Goal: Task Accomplishment & Management: Manage account settings

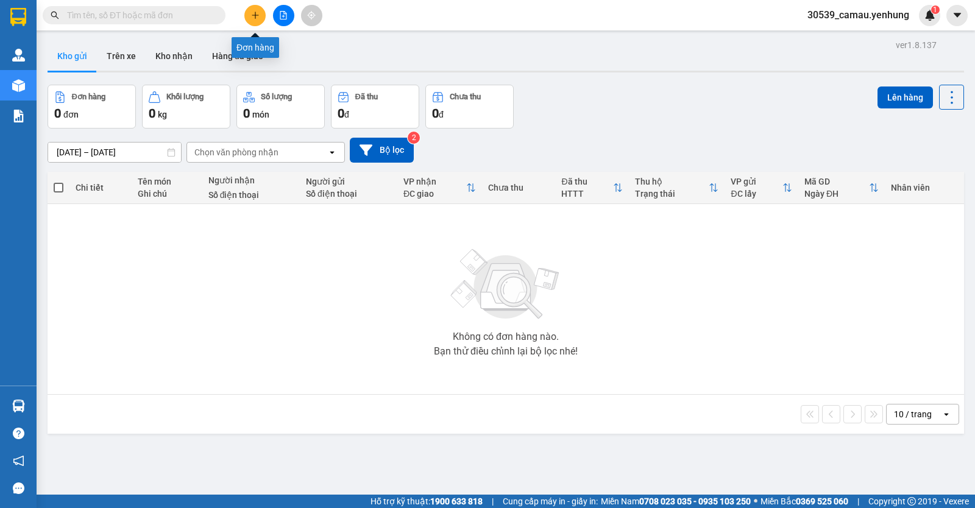
click at [247, 17] on button at bounding box center [254, 15] width 21 height 21
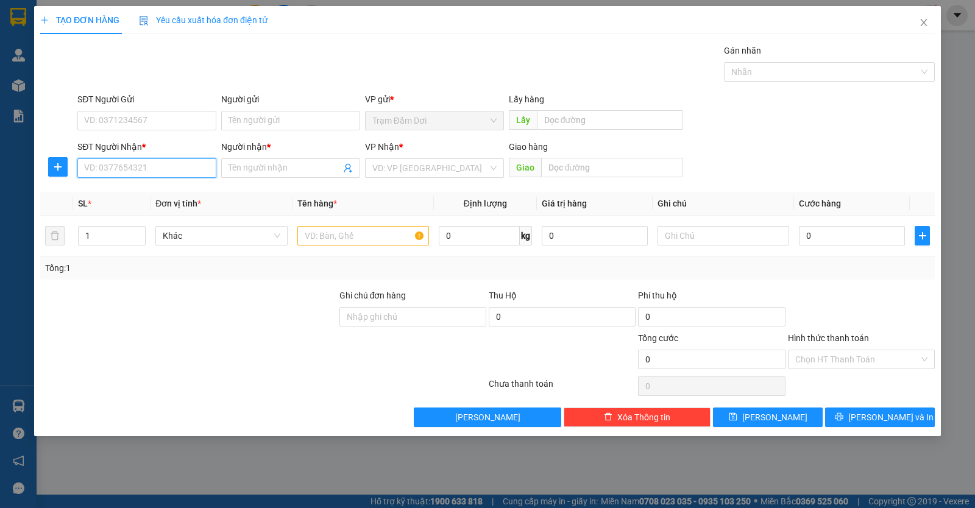
click at [147, 169] on input "SĐT Người Nhận *" at bounding box center [146, 167] width 139 height 19
click at [164, 174] on input "SĐT Người Nhận *" at bounding box center [146, 167] width 139 height 19
type input "0363376730"
click at [248, 169] on input "Người nhận *" at bounding box center [284, 167] width 112 height 13
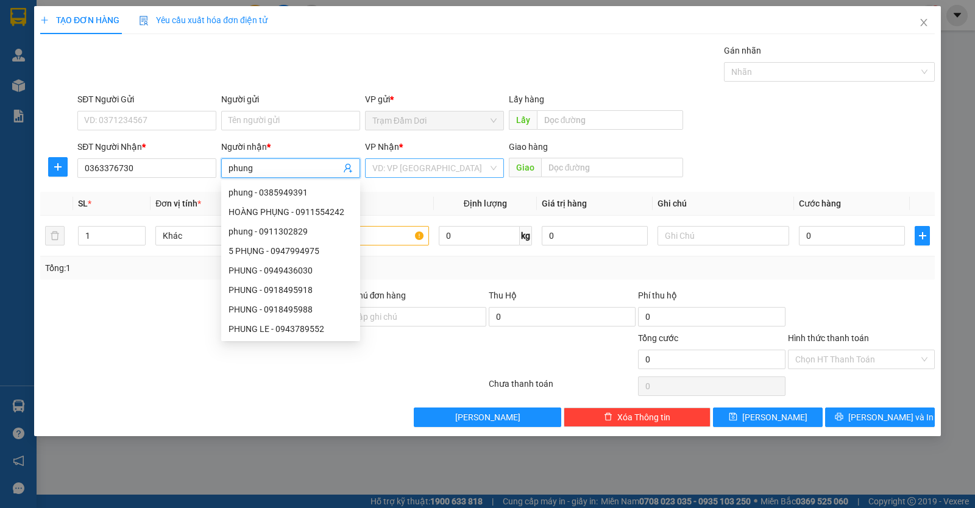
type input "phung"
click at [414, 169] on input "search" at bounding box center [430, 168] width 116 height 18
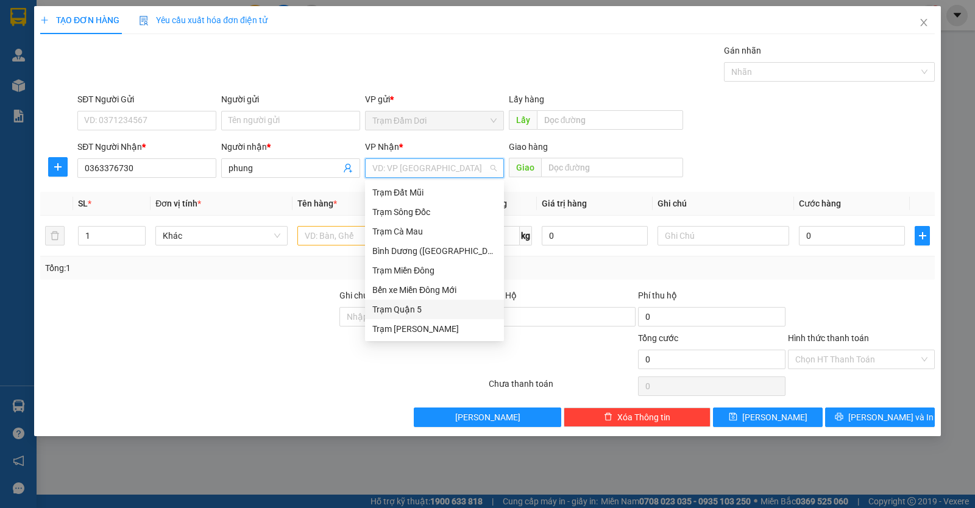
click at [397, 306] on div "Trạm Quận 5" at bounding box center [434, 309] width 124 height 13
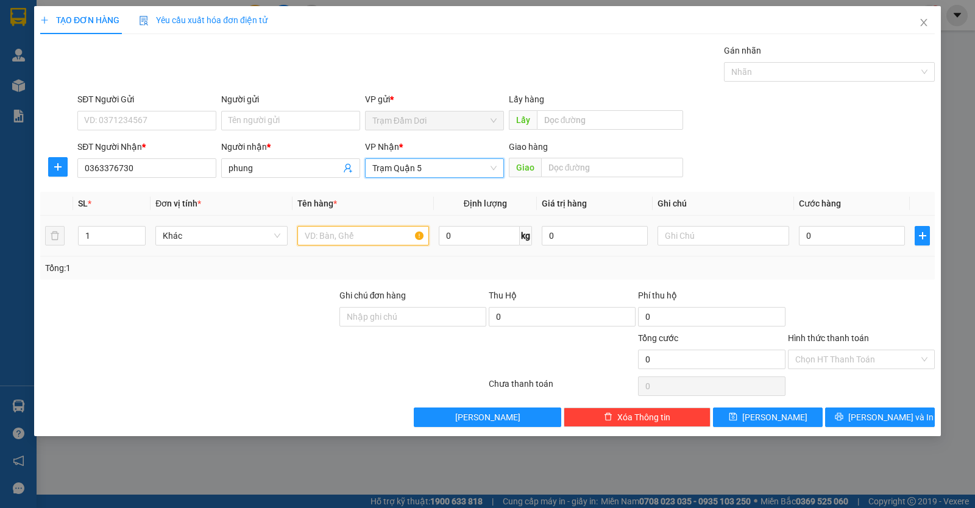
click at [342, 233] on input "text" at bounding box center [363, 235] width 132 height 19
type input "1t"
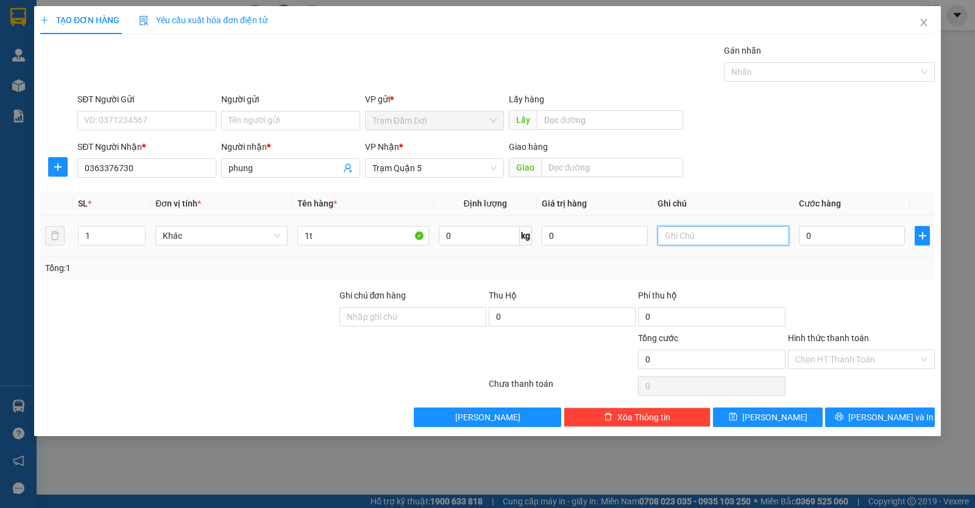
click at [688, 233] on input "text" at bounding box center [723, 235] width 132 height 19
type input "0859734456"
click at [582, 161] on input "text" at bounding box center [612, 167] width 143 height 19
type input "tien giang"
click at [831, 235] on input "0" at bounding box center [852, 235] width 106 height 19
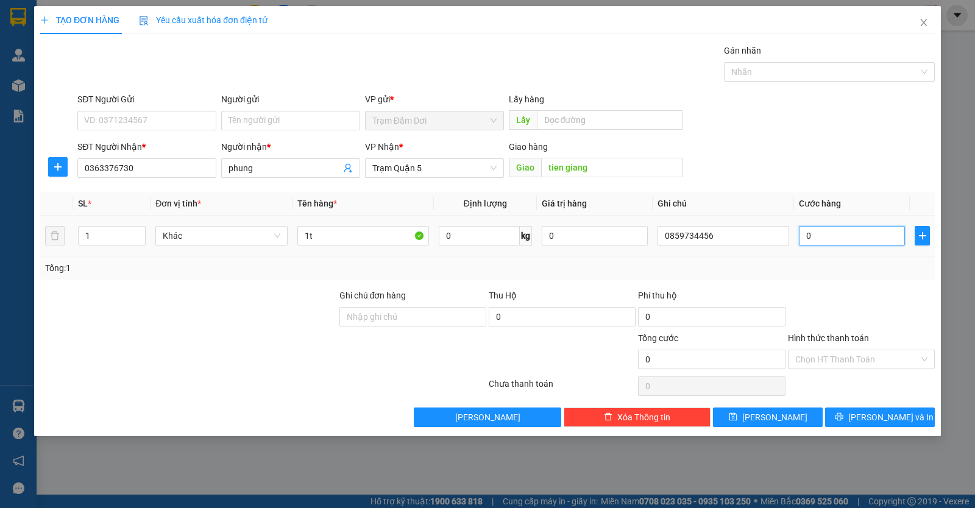
type input "1"
type input "10"
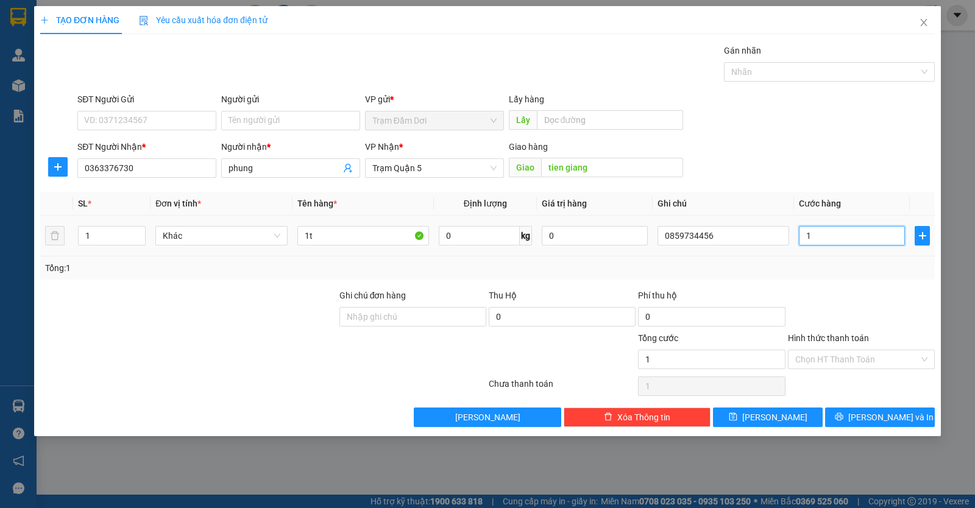
type input "10"
type input "100"
type input "100.000"
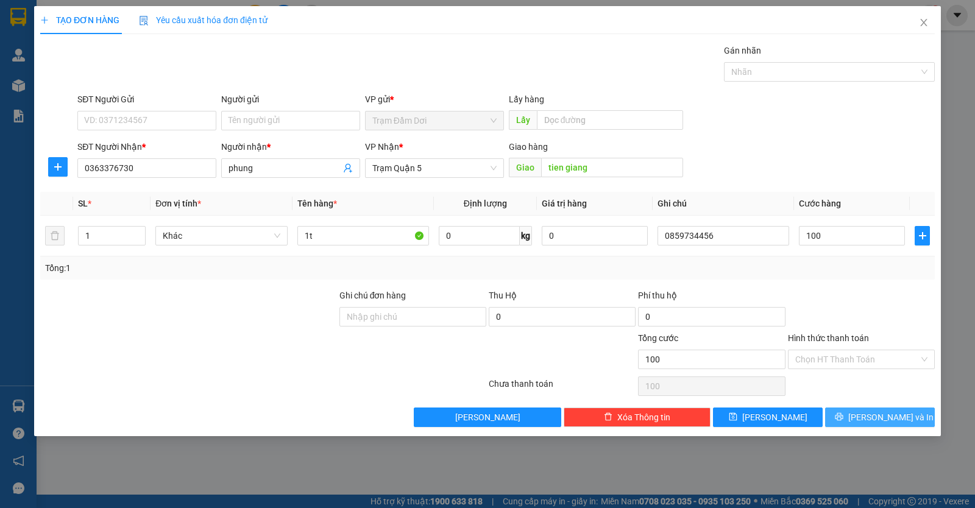
type input "100.000"
click at [841, 423] on button "[PERSON_NAME] và In" at bounding box center [880, 416] width 110 height 19
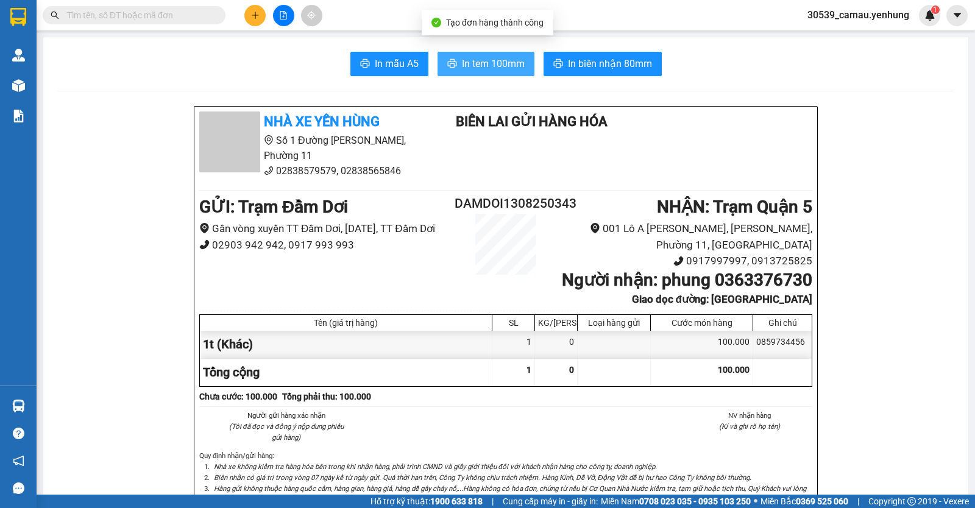
click at [487, 69] on span "In tem 100mm" at bounding box center [493, 63] width 63 height 15
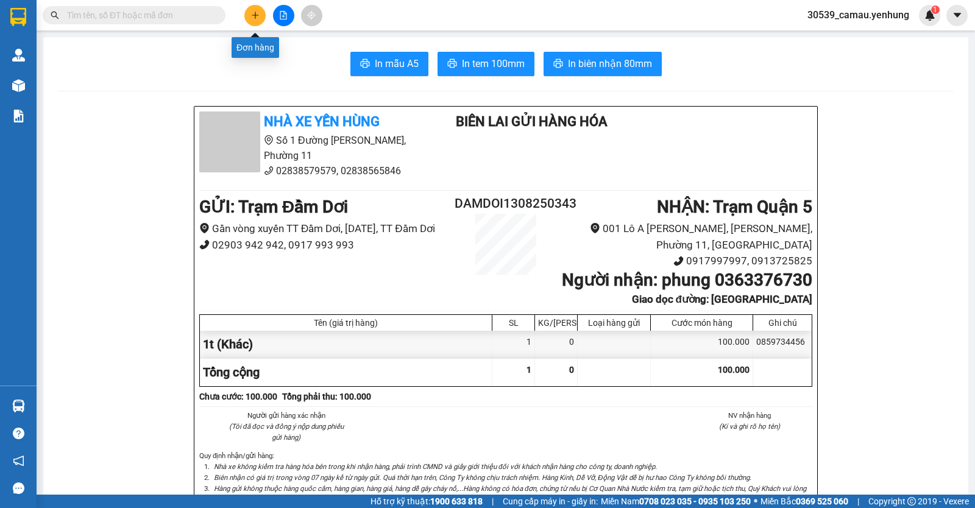
click at [255, 15] on icon "plus" at bounding box center [255, 15] width 9 height 9
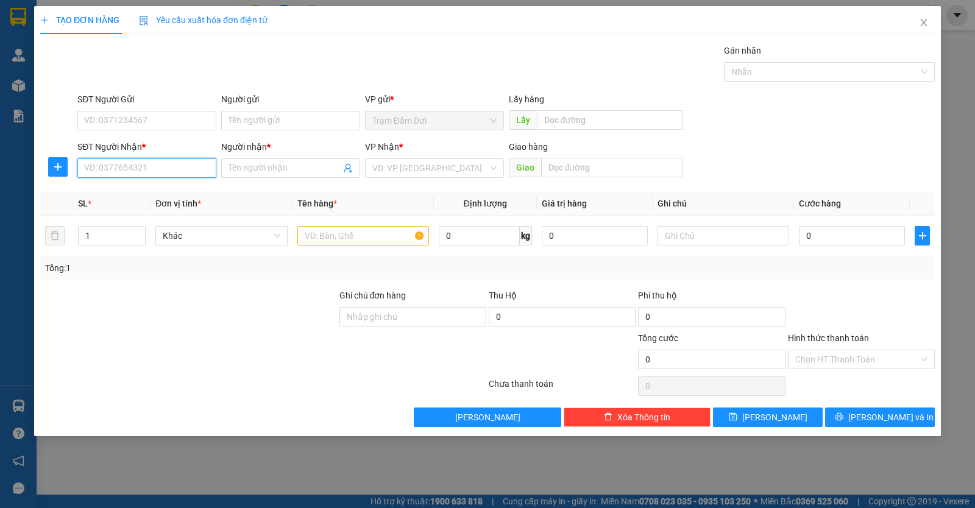
click at [159, 169] on input "SĐT Người Nhận *" at bounding box center [146, 167] width 139 height 19
click at [146, 193] on div "0973469515 - doan" at bounding box center [147, 192] width 124 height 13
type input "0973469515"
type input "doan"
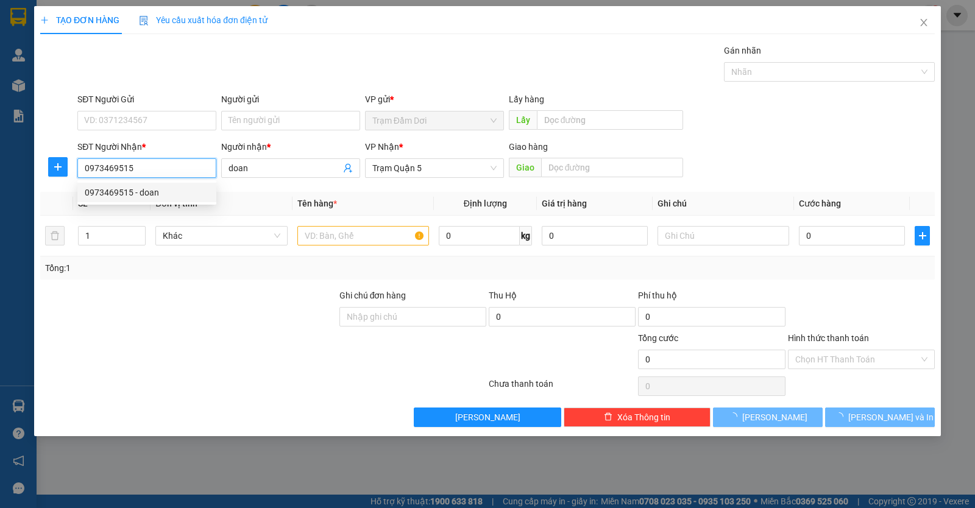
type input "70.000"
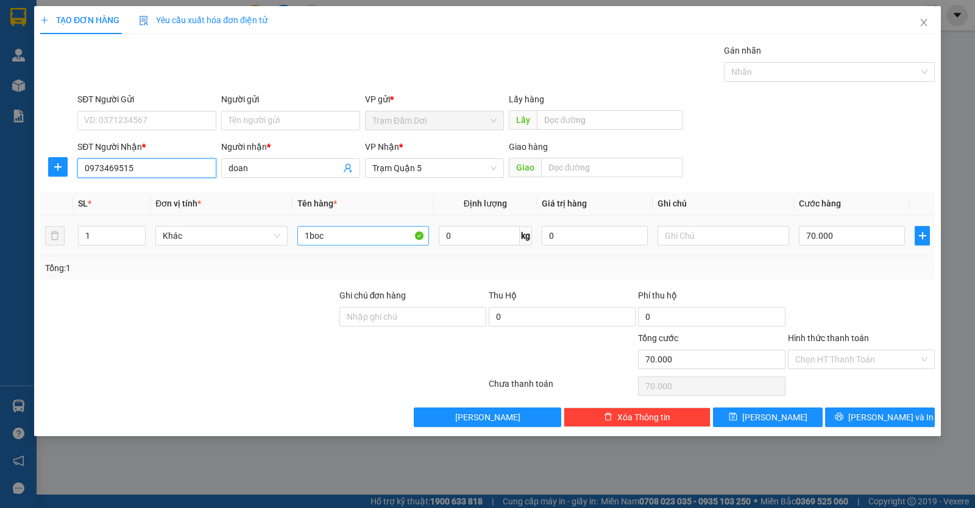
type input "0973469515"
click at [381, 243] on input "1boc" at bounding box center [363, 235] width 132 height 19
type input "1t"
click at [864, 244] on input "70.000" at bounding box center [852, 235] width 106 height 19
type input "6"
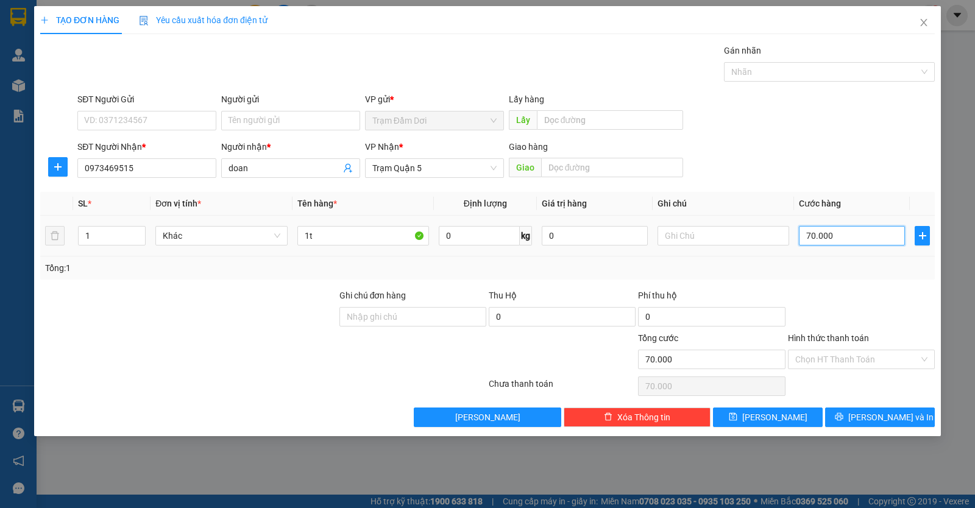
type input "6"
type input "0"
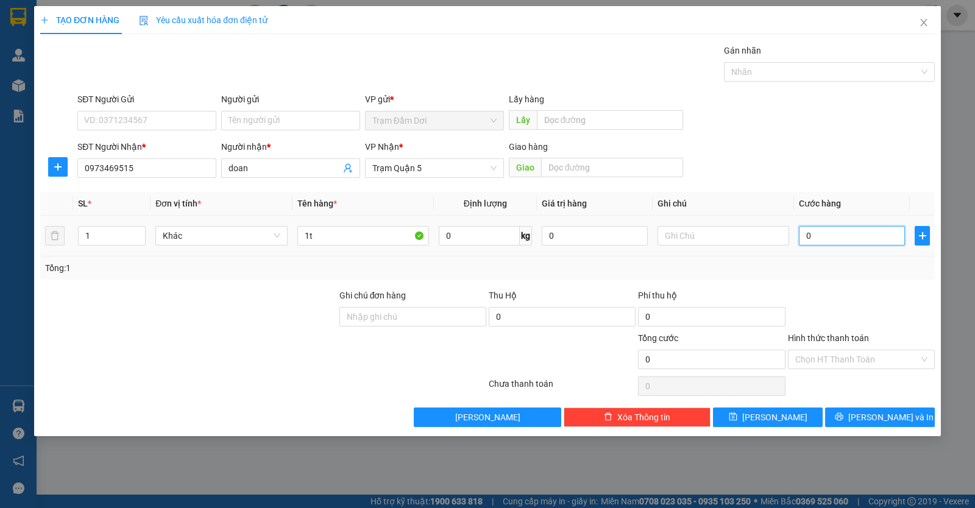
type input "8"
type input "08"
type input "80"
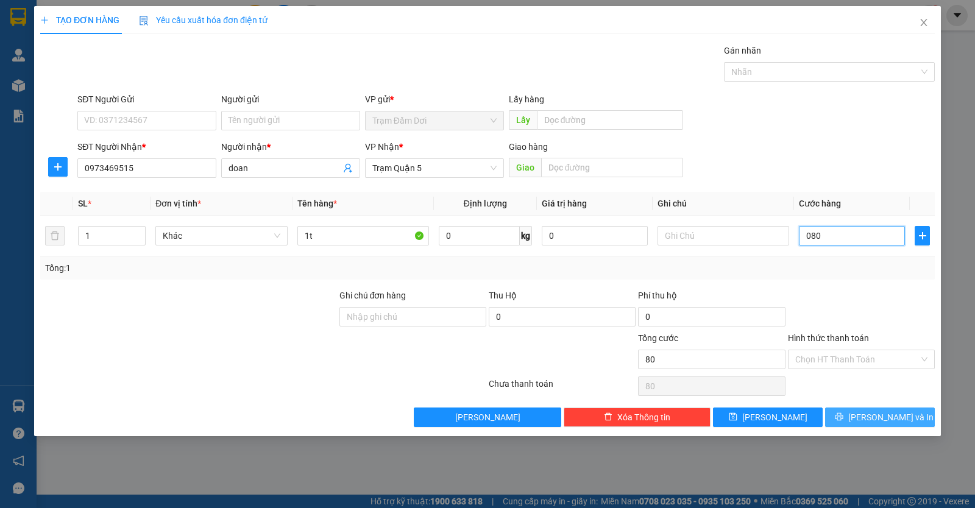
type input "080"
type input "80.000"
click at [852, 422] on button "[PERSON_NAME] và In" at bounding box center [880, 416] width 110 height 19
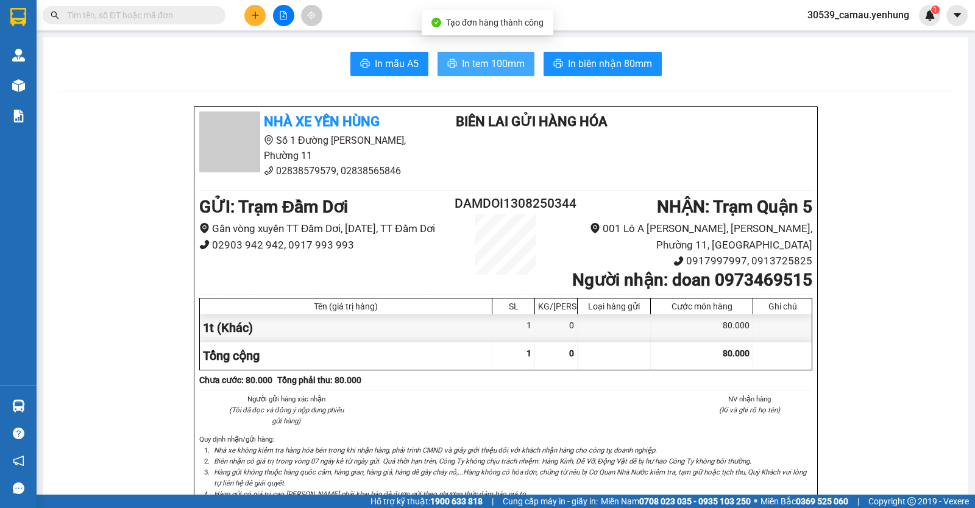
click at [476, 65] on span "In tem 100mm" at bounding box center [493, 63] width 63 height 15
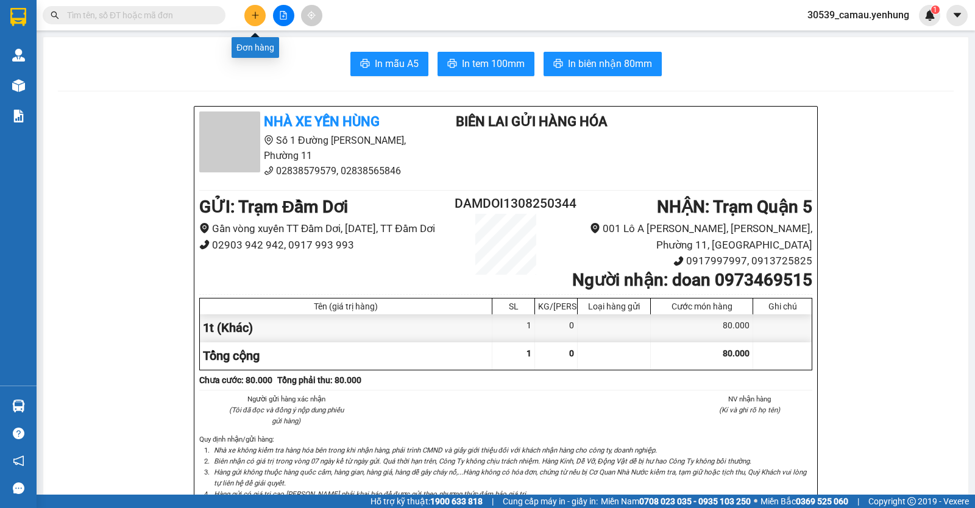
click at [253, 18] on icon "plus" at bounding box center [255, 15] width 9 height 9
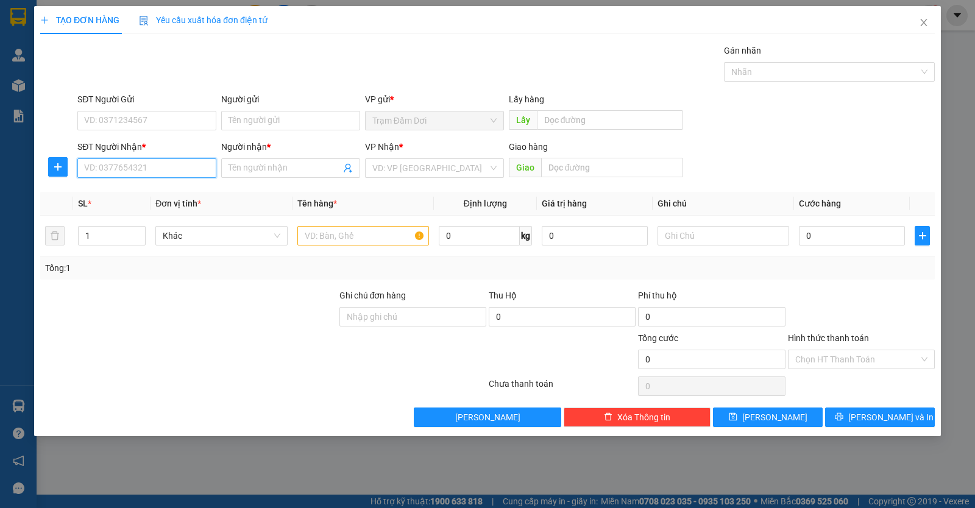
click at [137, 168] on input "SĐT Người Nhận *" at bounding box center [146, 167] width 139 height 19
click at [139, 175] on input "SĐT Người Nhận *" at bounding box center [146, 167] width 139 height 19
click at [138, 191] on div "0945127055 - Tú" at bounding box center [147, 192] width 124 height 13
type input "0945127055"
type input "Tú"
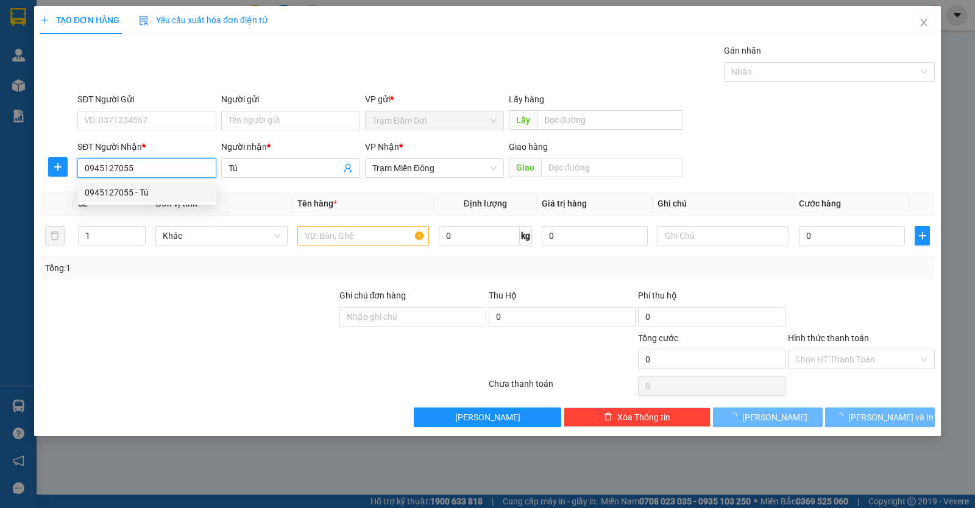
type input "100.000"
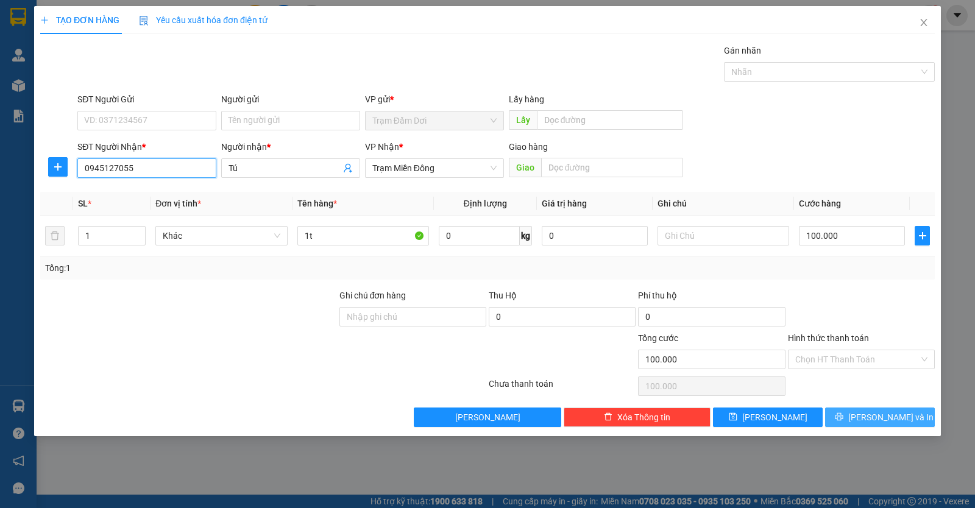
type input "0945127055"
click at [844, 422] on button "[PERSON_NAME] và In" at bounding box center [880, 416] width 110 height 19
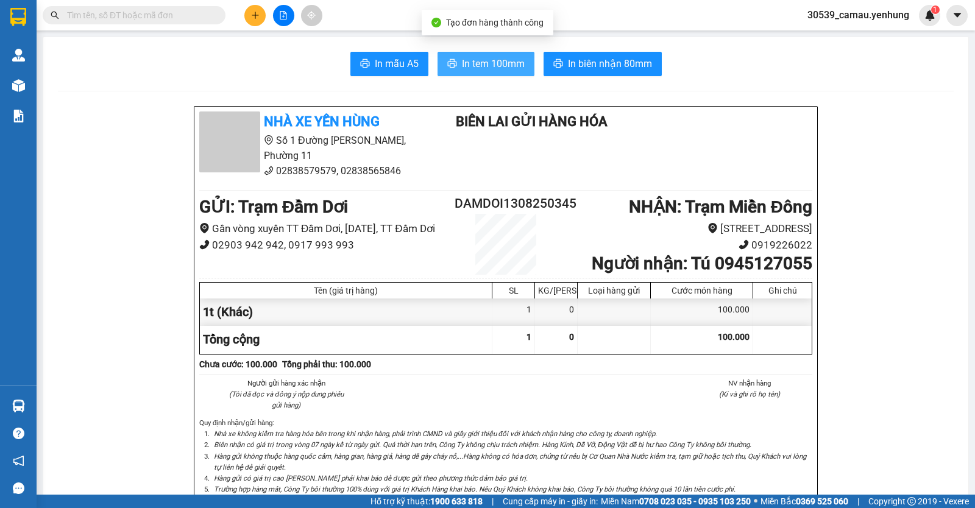
click at [500, 66] on span "In tem 100mm" at bounding box center [493, 63] width 63 height 15
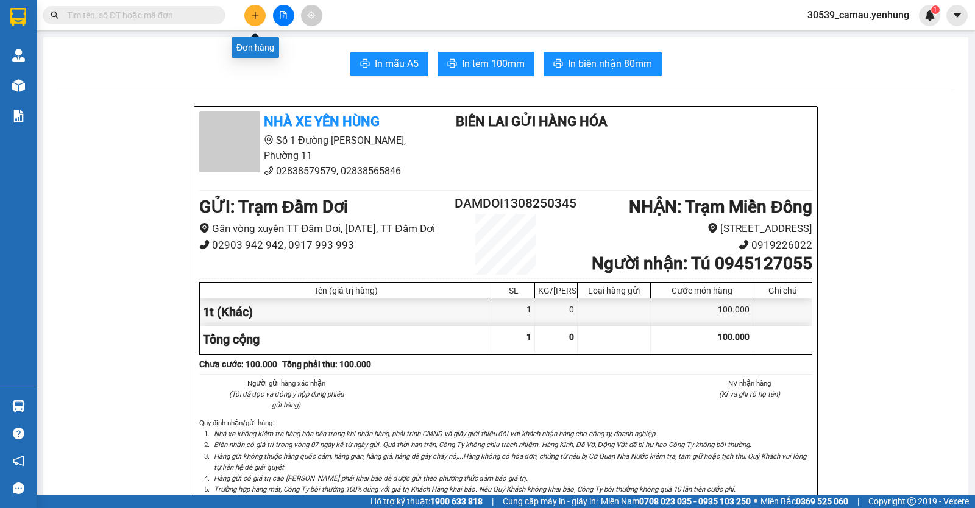
click at [259, 18] on icon "plus" at bounding box center [255, 15] width 9 height 9
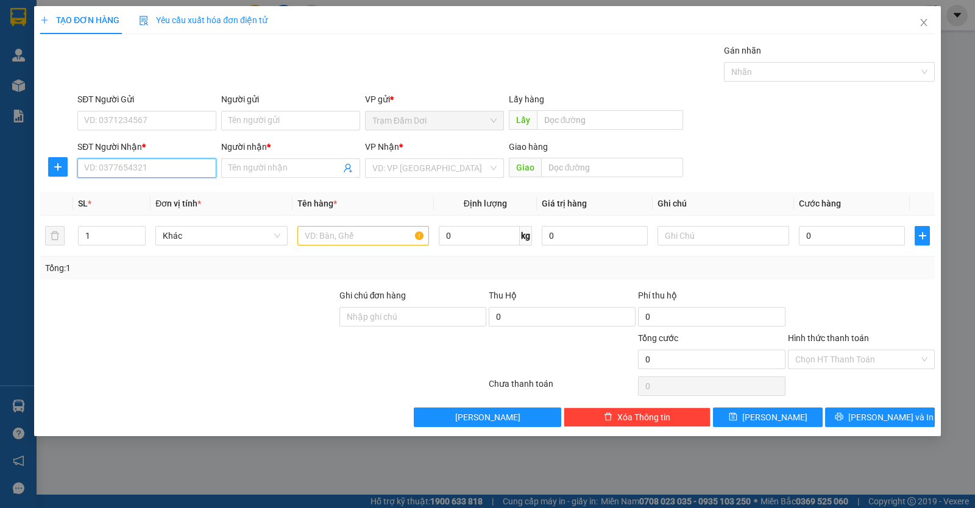
click at [185, 167] on input "SĐT Người Nhận *" at bounding box center [146, 167] width 139 height 19
click at [146, 179] on div "SĐT Người Nhận * VD: 0377654321" at bounding box center [146, 161] width 139 height 43
click at [147, 170] on input "SĐT Người Nhận *" at bounding box center [146, 167] width 139 height 19
type input "0849234845"
click at [311, 240] on input "text" at bounding box center [363, 235] width 132 height 19
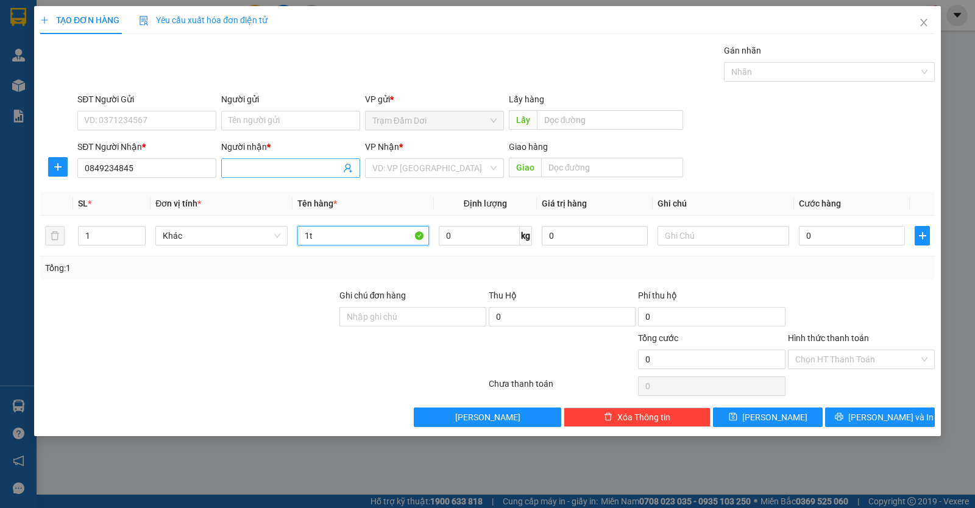
type input "1t"
click at [300, 174] on input "Người nhận *" at bounding box center [284, 167] width 112 height 13
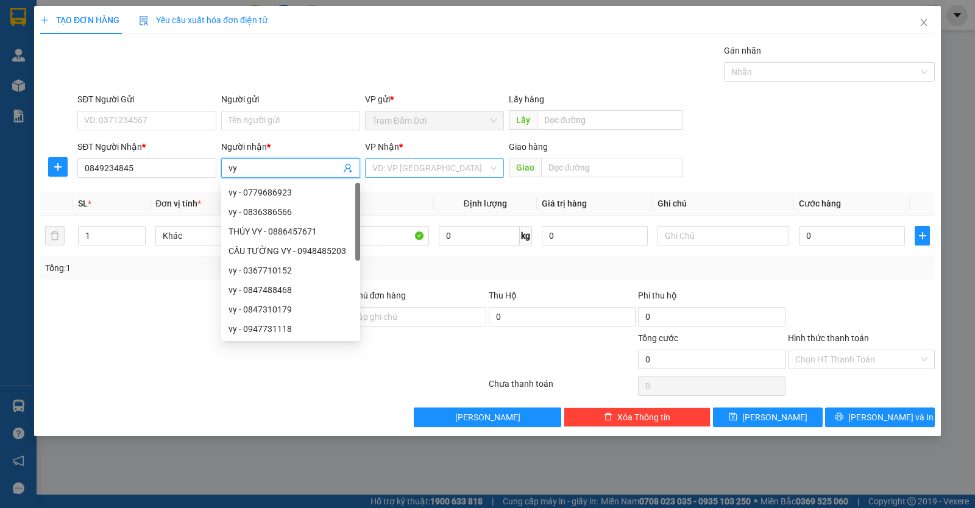
type input "vy"
click at [450, 172] on input "search" at bounding box center [430, 168] width 116 height 18
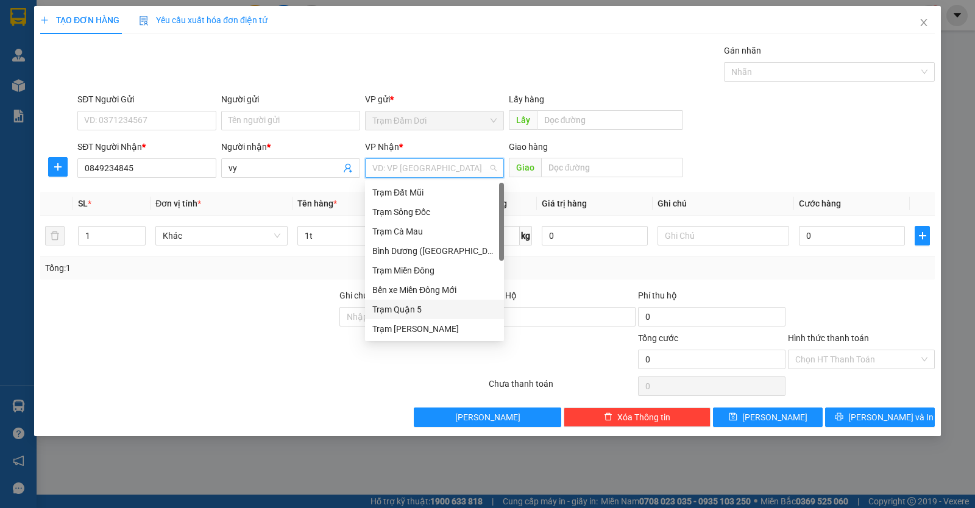
click at [409, 311] on div "Trạm Quận 5" at bounding box center [434, 309] width 124 height 13
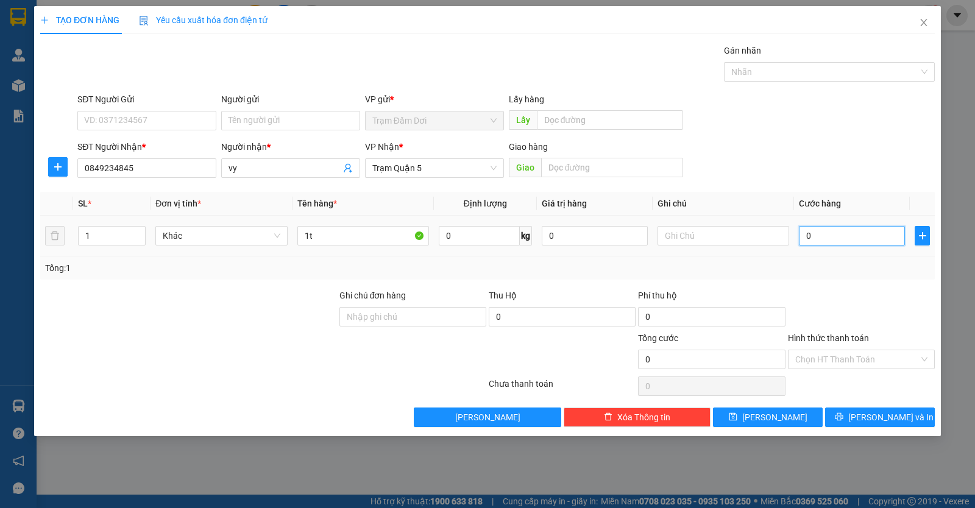
click at [829, 234] on input "0" at bounding box center [852, 235] width 106 height 19
type input "05"
type input "5"
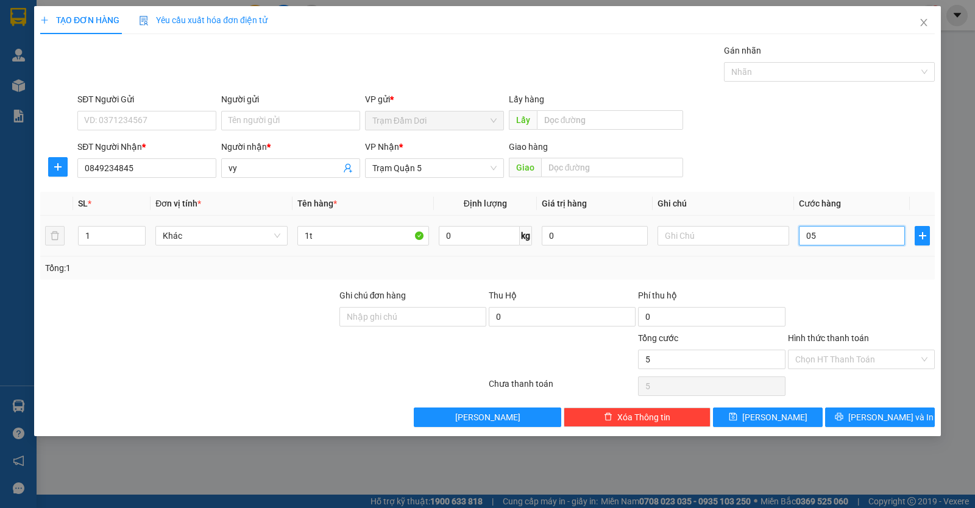
type input "050"
type input "50"
type input "50.000"
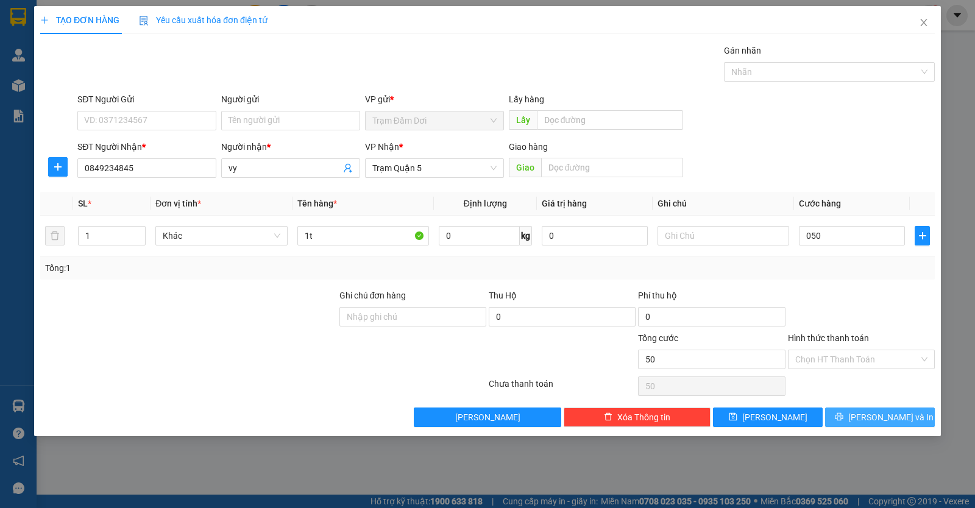
type input "50.000"
click at [848, 417] on button "[PERSON_NAME] và In" at bounding box center [880, 416] width 110 height 19
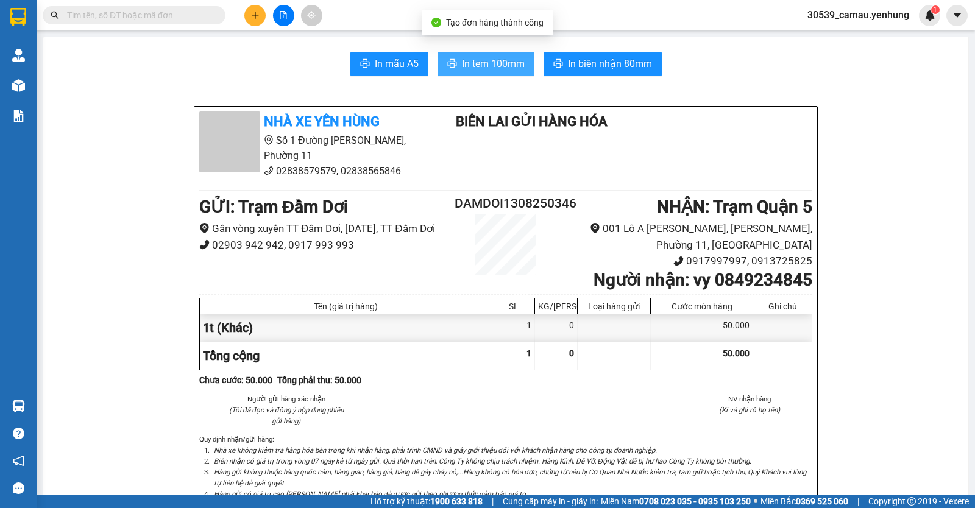
click at [447, 65] on icon "printer" at bounding box center [451, 63] width 9 height 9
click at [258, 19] on icon "plus" at bounding box center [255, 15] width 9 height 9
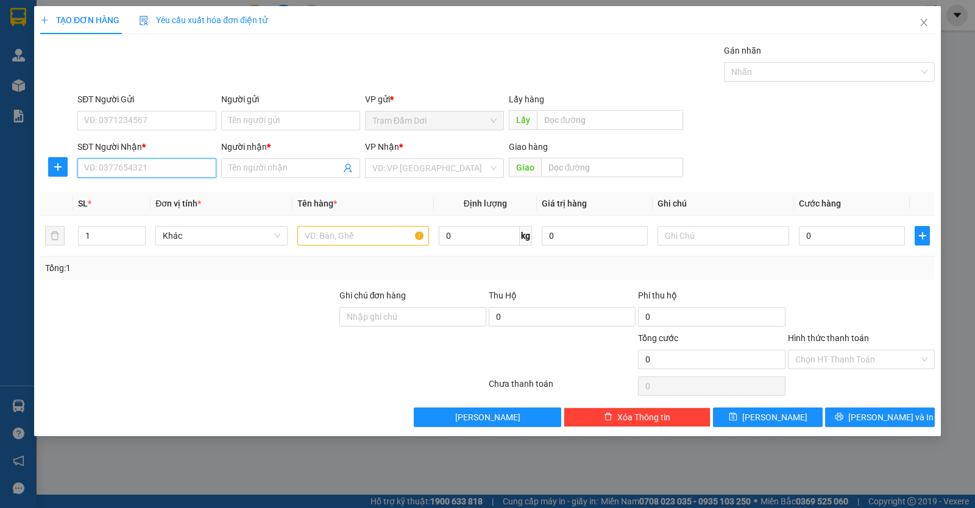
click at [164, 177] on input "SĐT Người Nhận *" at bounding box center [146, 167] width 139 height 19
type input "0"
click at [88, 210] on div "0987095209 - quoc" at bounding box center [147, 211] width 124 height 13
type input "0987095209"
type input "quoc"
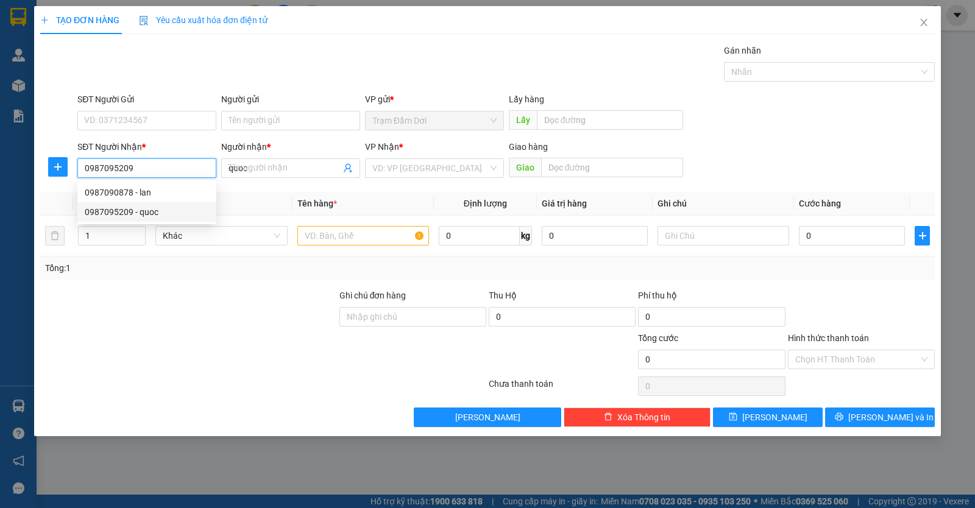
type input "80.000"
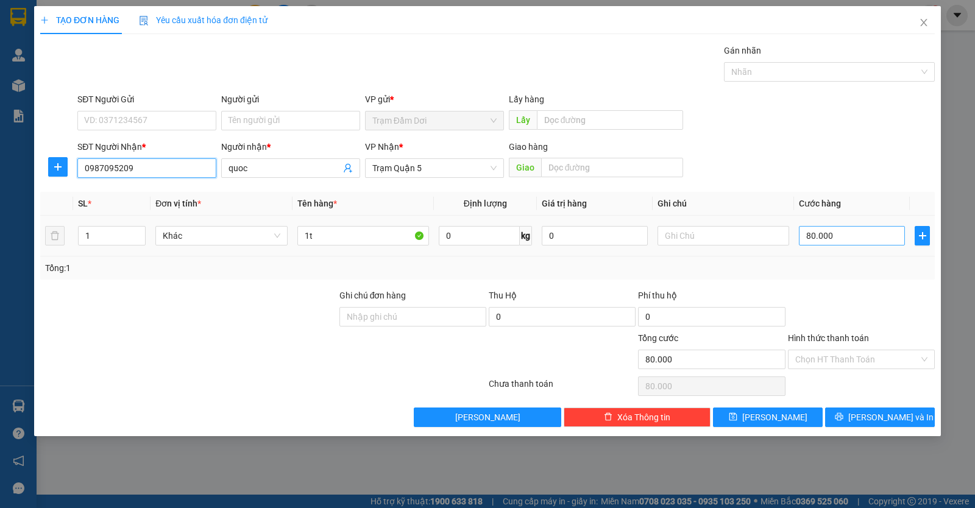
type input "0987095209"
click at [867, 241] on input "80.000" at bounding box center [852, 235] width 106 height 19
type input "0"
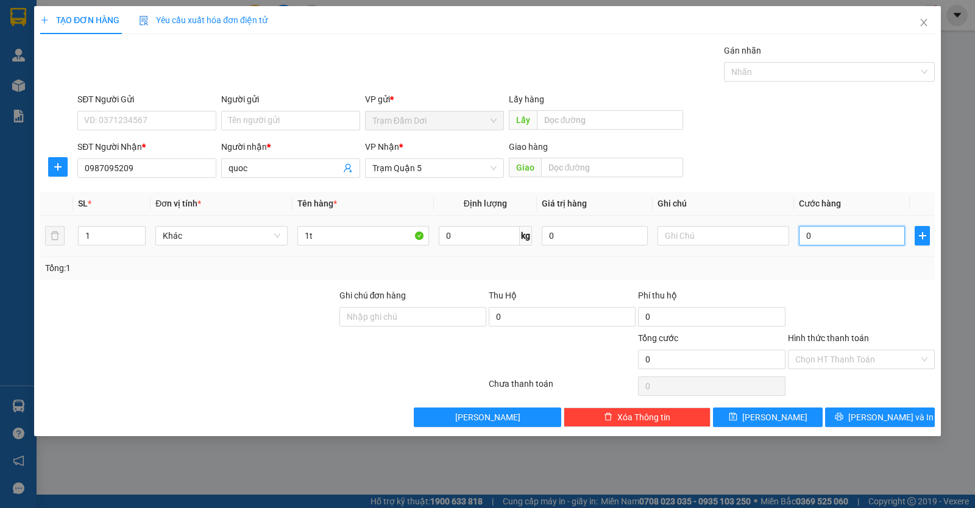
type input "7"
type input "07"
type input "70"
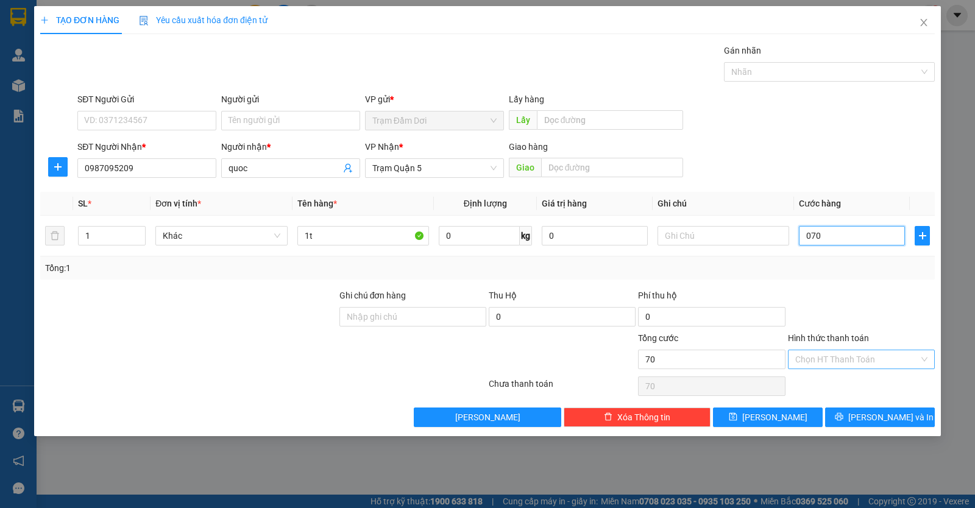
type input "070"
type input "70.000"
click at [842, 352] on input "Hình thức thanh toán" at bounding box center [857, 359] width 124 height 18
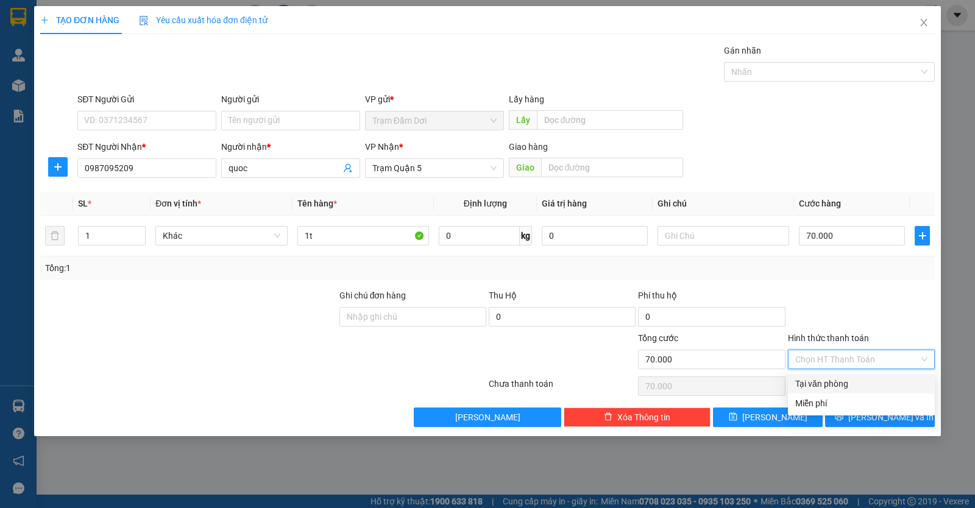
click at [845, 384] on div "Tại văn phòng" at bounding box center [861, 383] width 132 height 13
type input "0"
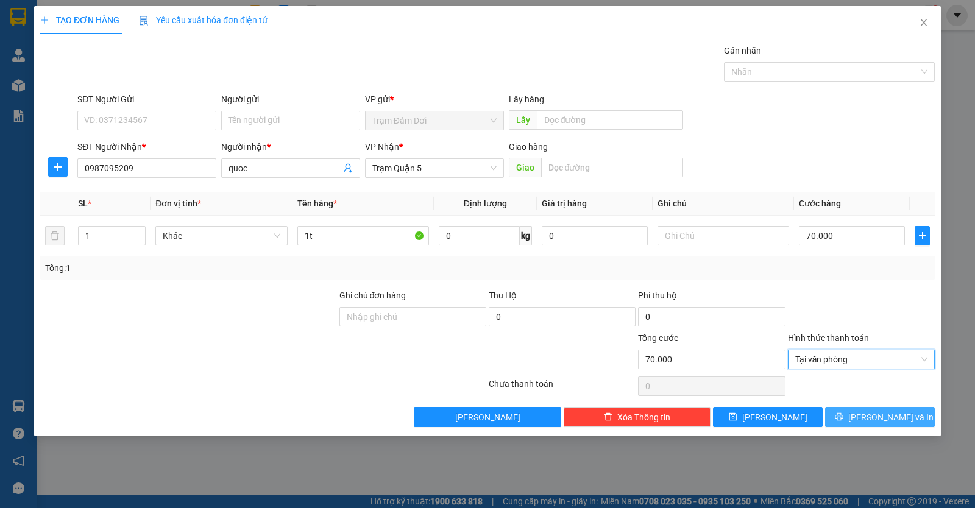
click at [850, 411] on button "[PERSON_NAME] và In" at bounding box center [880, 416] width 110 height 19
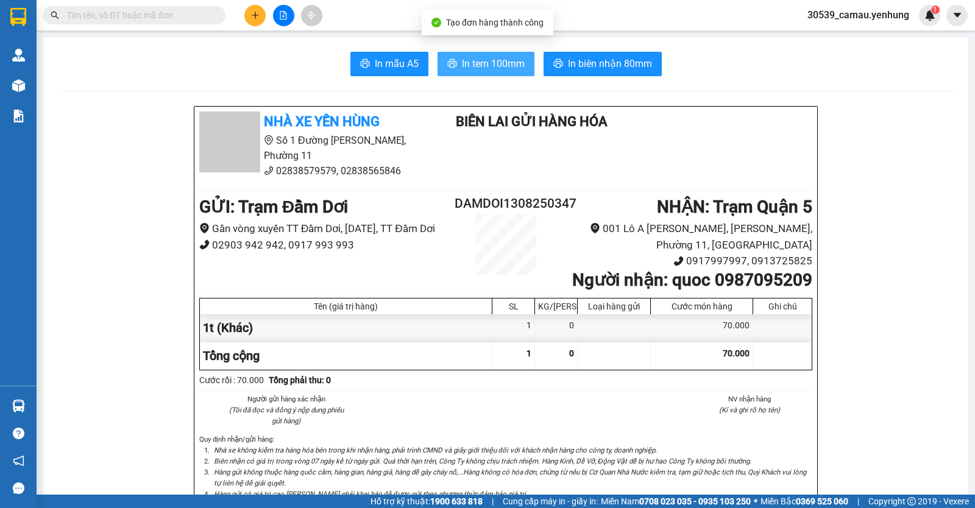
click at [503, 66] on span "In tem 100mm" at bounding box center [493, 63] width 63 height 15
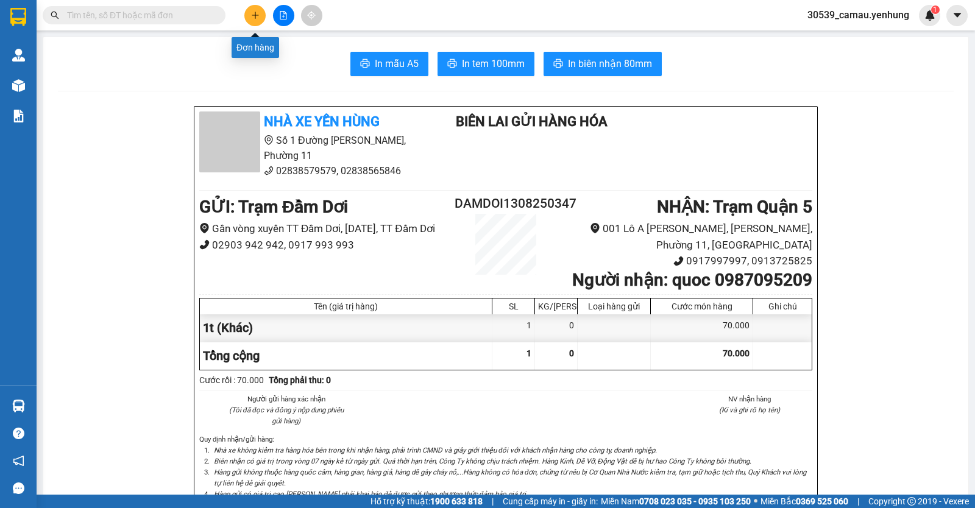
click at [263, 15] on button at bounding box center [254, 15] width 21 height 21
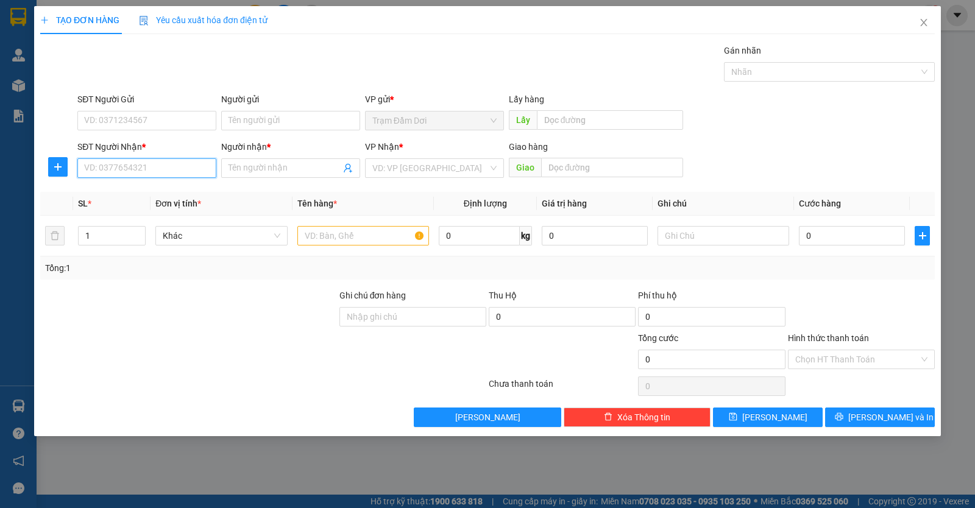
click at [101, 171] on input "SĐT Người Nhận *" at bounding box center [146, 167] width 139 height 19
click at [133, 172] on input "SĐT Người Nhận *" at bounding box center [146, 167] width 139 height 19
type input "0943353235"
click at [350, 238] on input "text" at bounding box center [363, 235] width 132 height 19
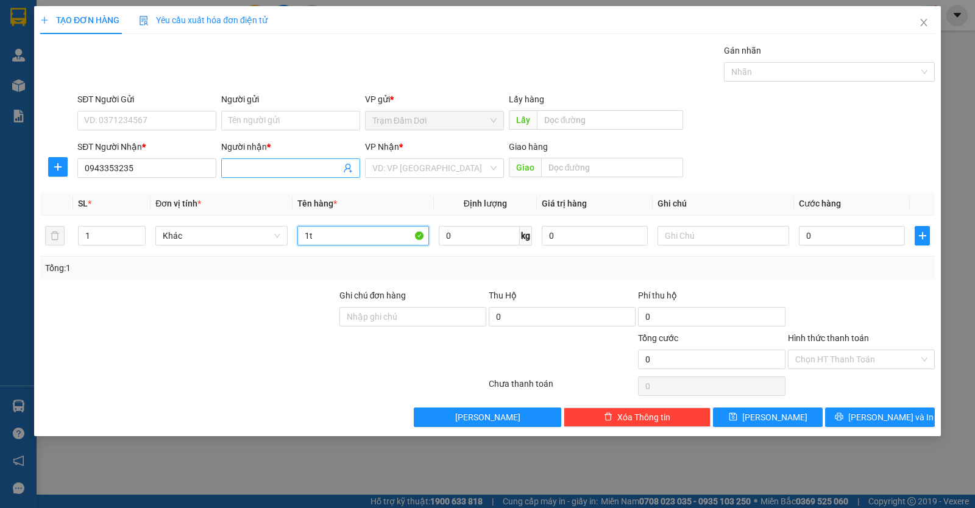
type input "1t"
click at [300, 168] on input "Người nhận *" at bounding box center [284, 167] width 112 height 13
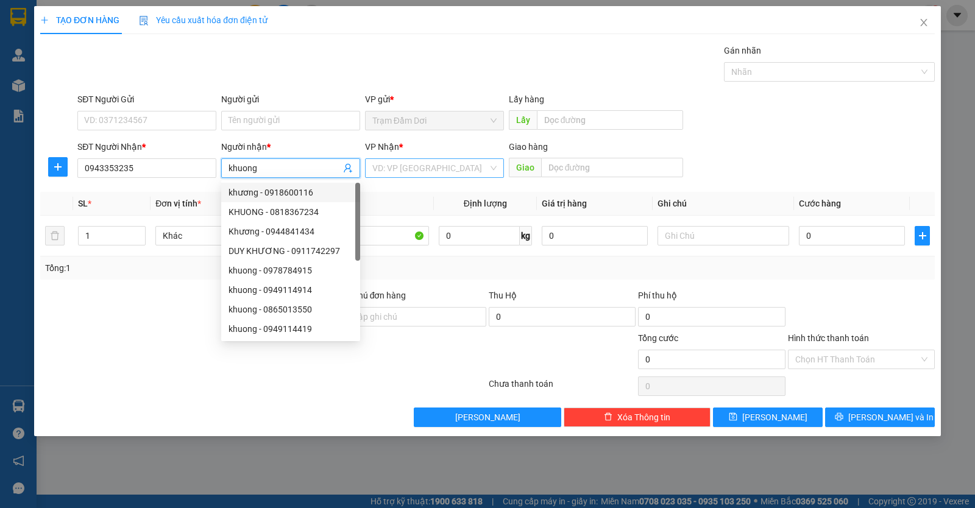
type input "khuong"
click at [406, 174] on input "search" at bounding box center [430, 168] width 116 height 18
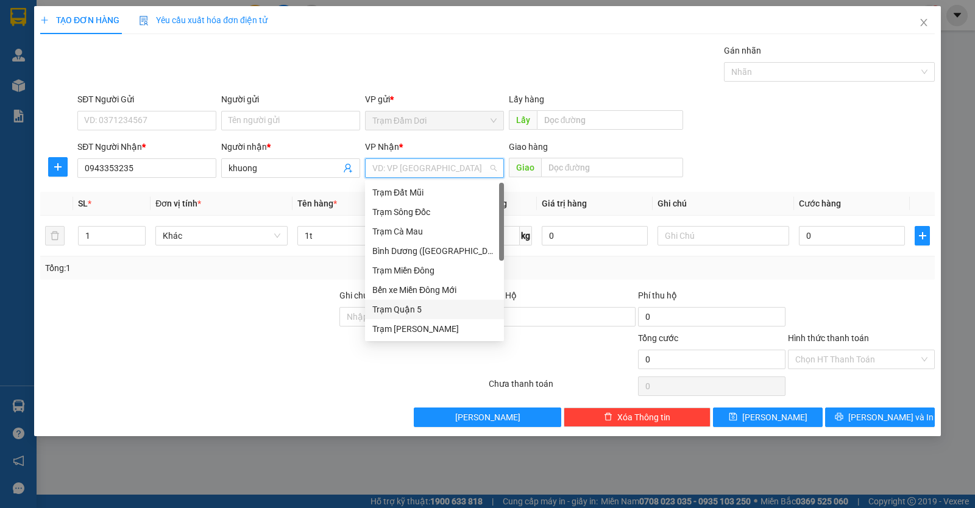
click at [421, 309] on div "Trạm Quận 5" at bounding box center [434, 309] width 124 height 13
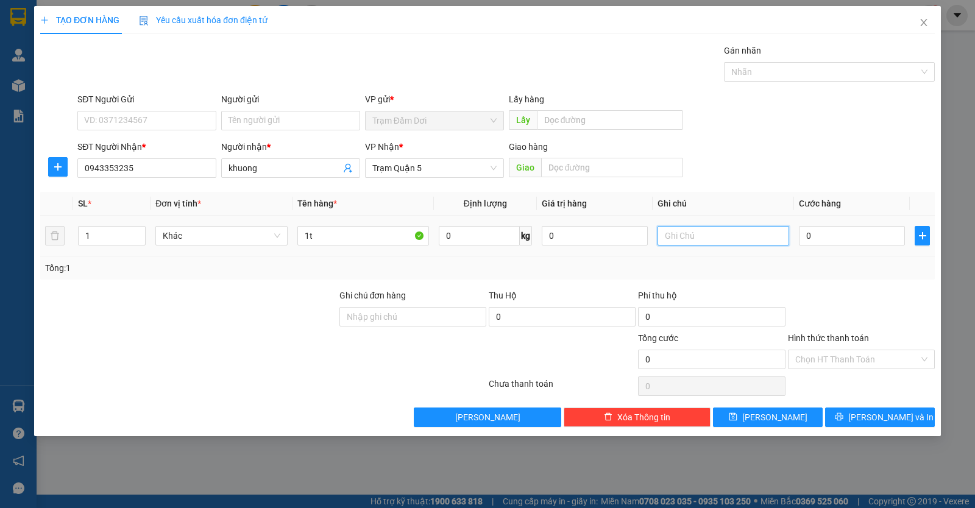
click at [679, 239] on input "text" at bounding box center [723, 235] width 132 height 19
type input "20 tai"
click at [839, 243] on input "0" at bounding box center [852, 235] width 106 height 19
click at [867, 417] on button "[PERSON_NAME] và In" at bounding box center [880, 416] width 110 height 19
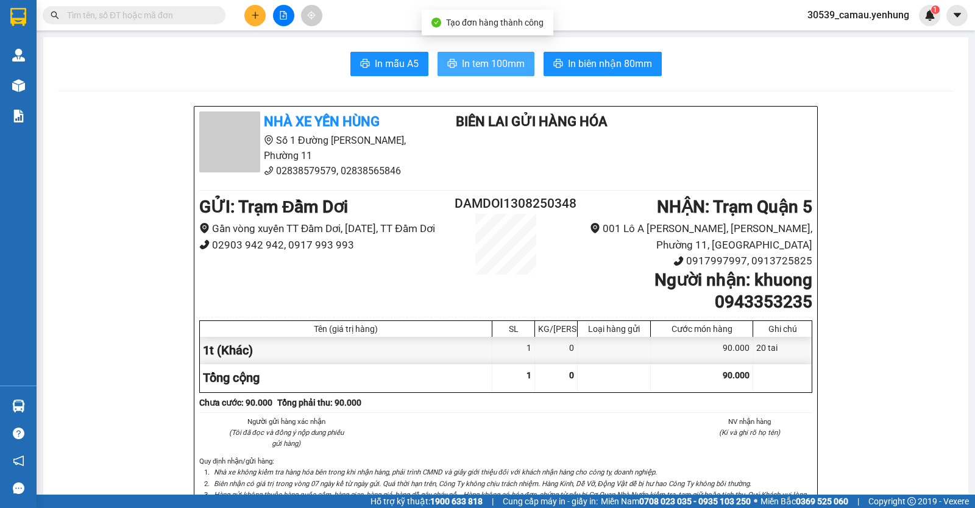
click at [499, 63] on span "In tem 100mm" at bounding box center [493, 63] width 63 height 15
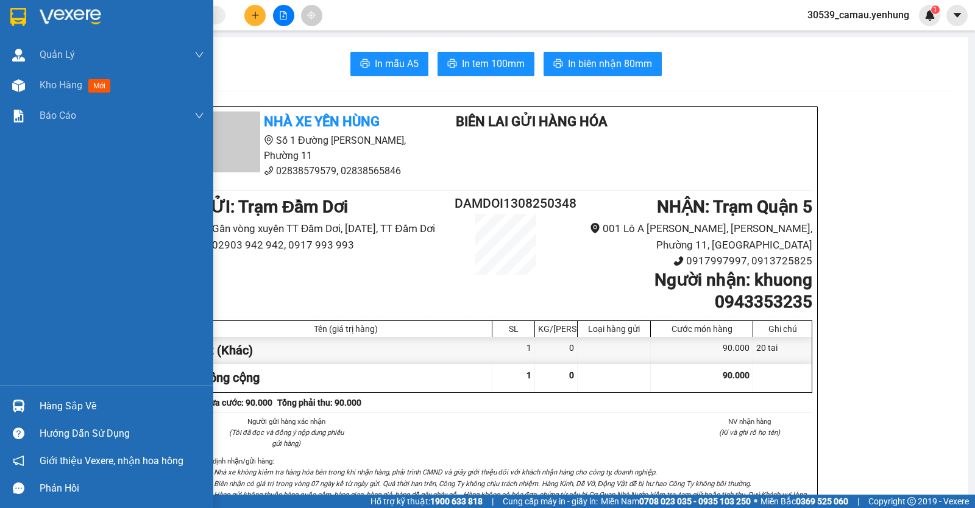
click at [28, 406] on div at bounding box center [18, 405] width 21 height 21
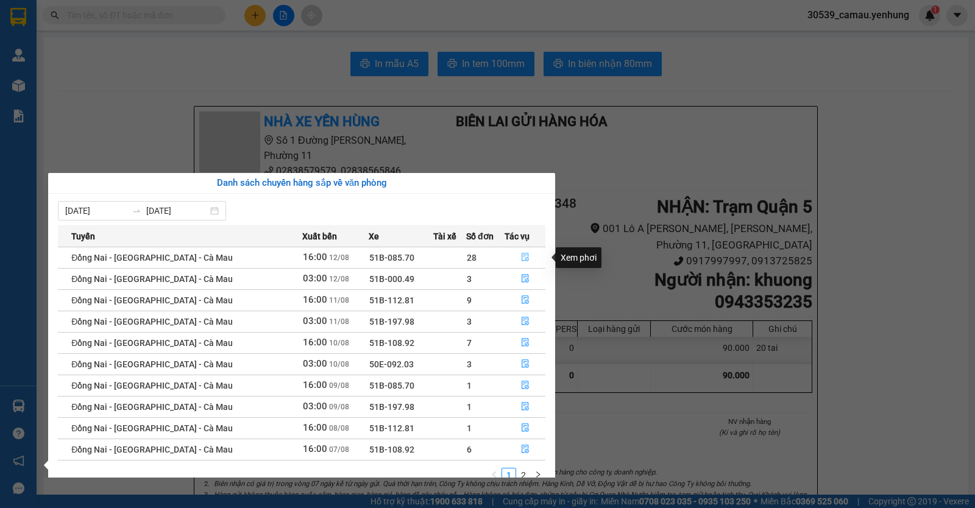
click at [515, 255] on button "button" at bounding box center [525, 257] width 40 height 19
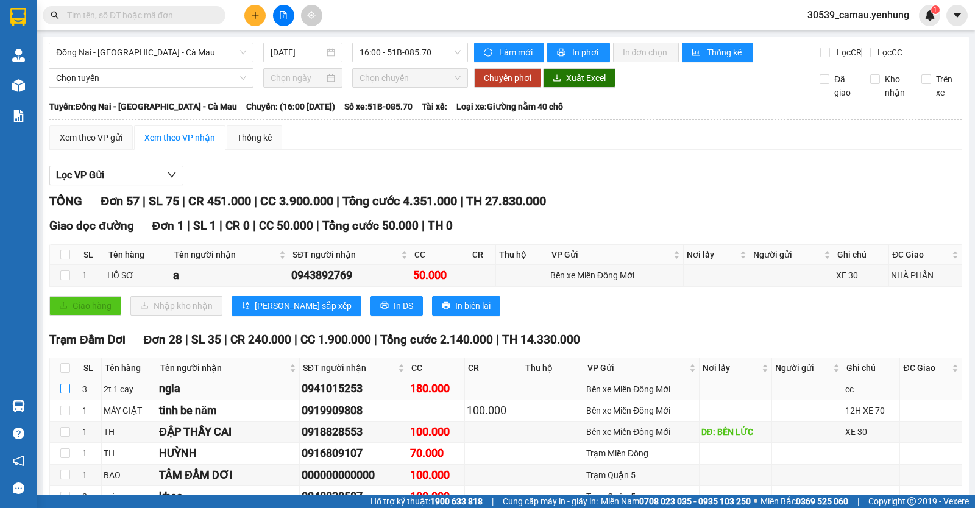
click at [67, 384] on input "checkbox" at bounding box center [65, 389] width 10 height 10
checkbox input "true"
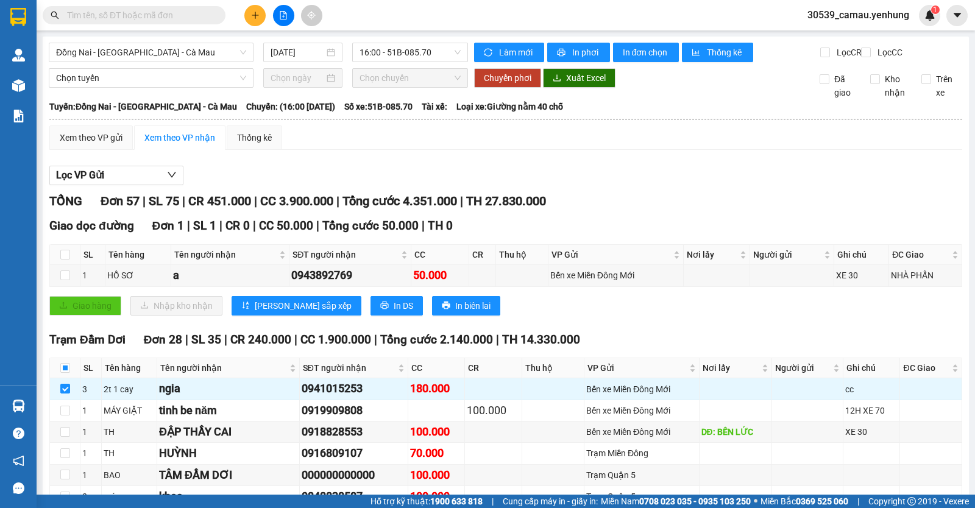
checkbox input "true"
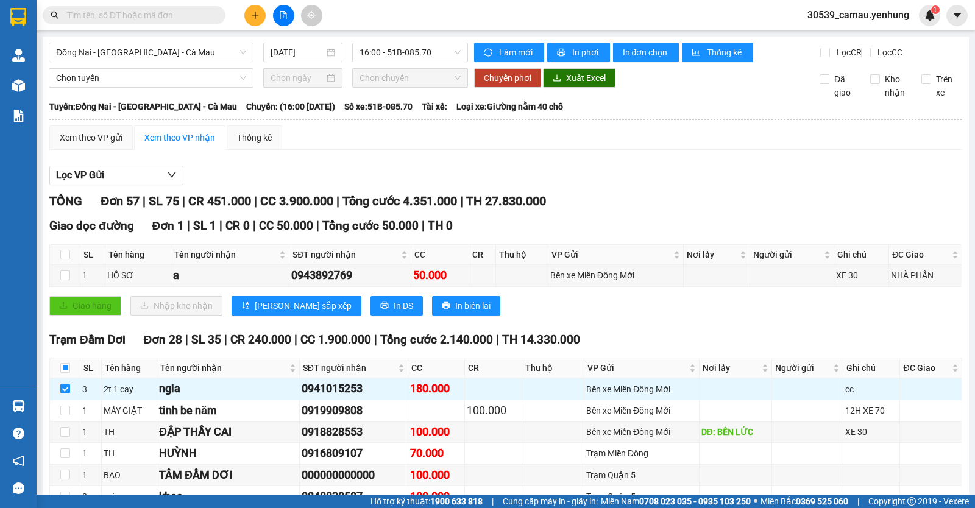
checkbox input "true"
checkbox input "false"
click at [68, 470] on input "checkbox" at bounding box center [65, 475] width 10 height 10
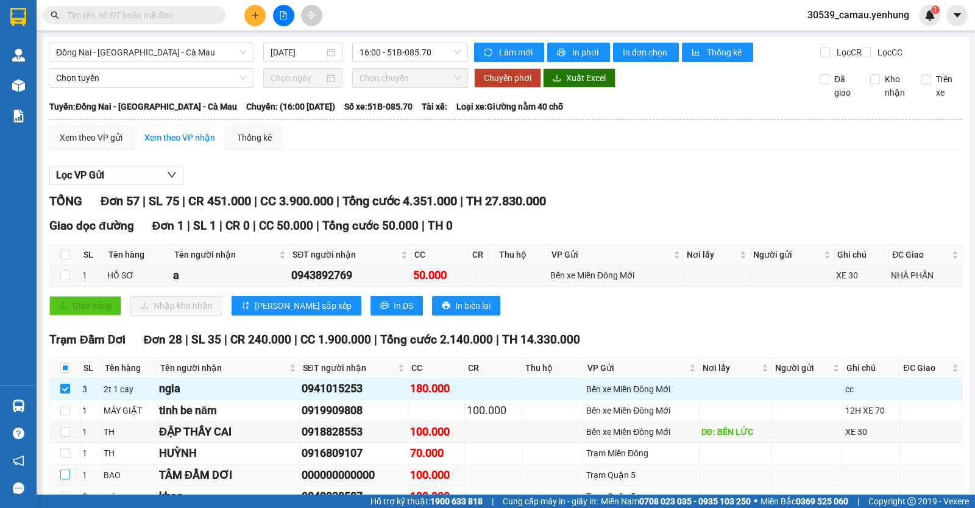
checkbox input "true"
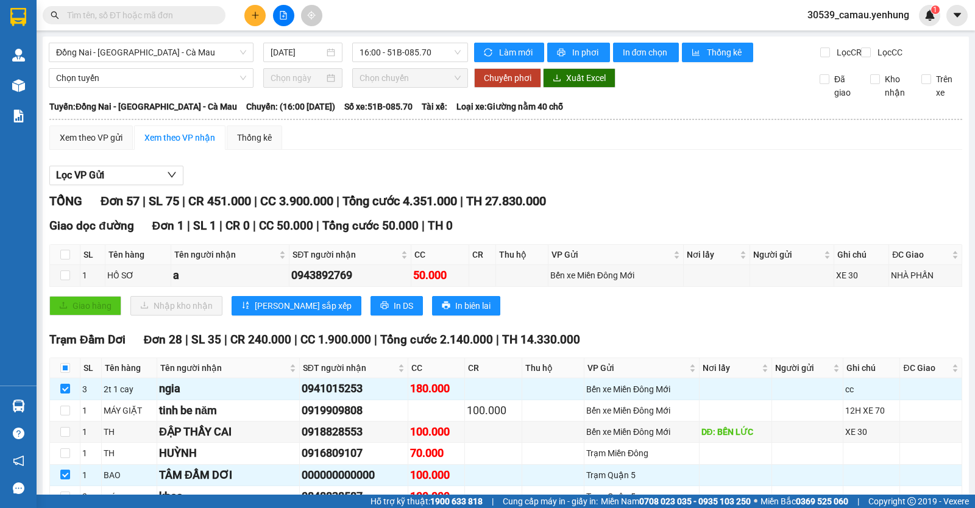
checkbox input "true"
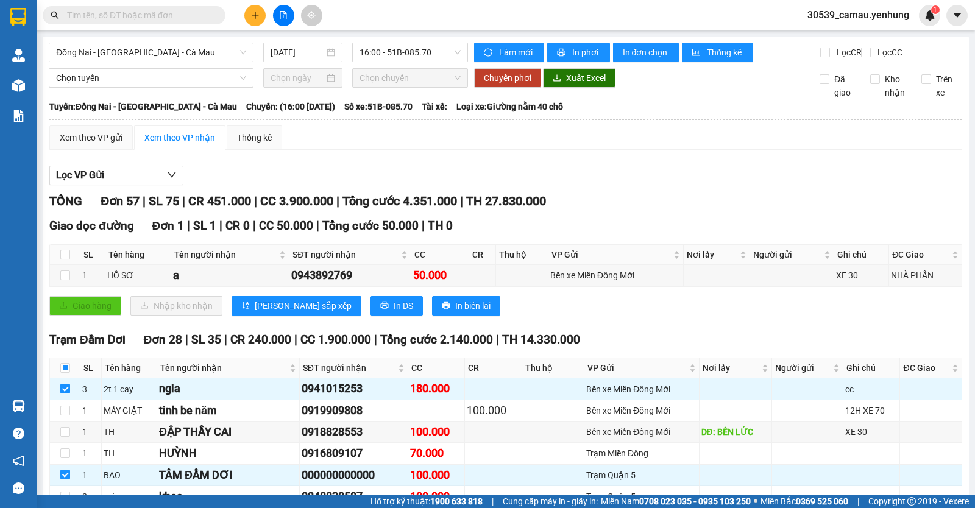
checkbox input "true"
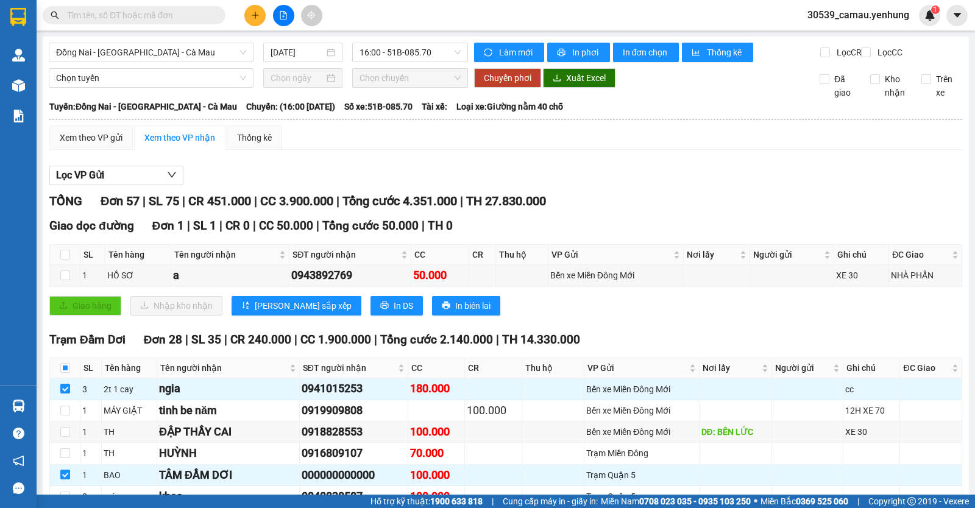
checkbox input "true"
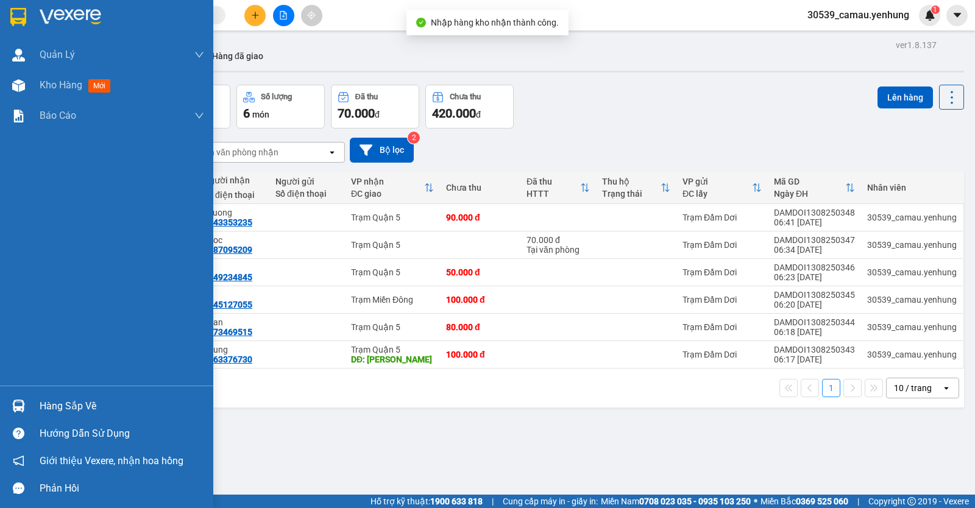
click at [40, 395] on div "Hàng sắp về" at bounding box center [106, 405] width 213 height 27
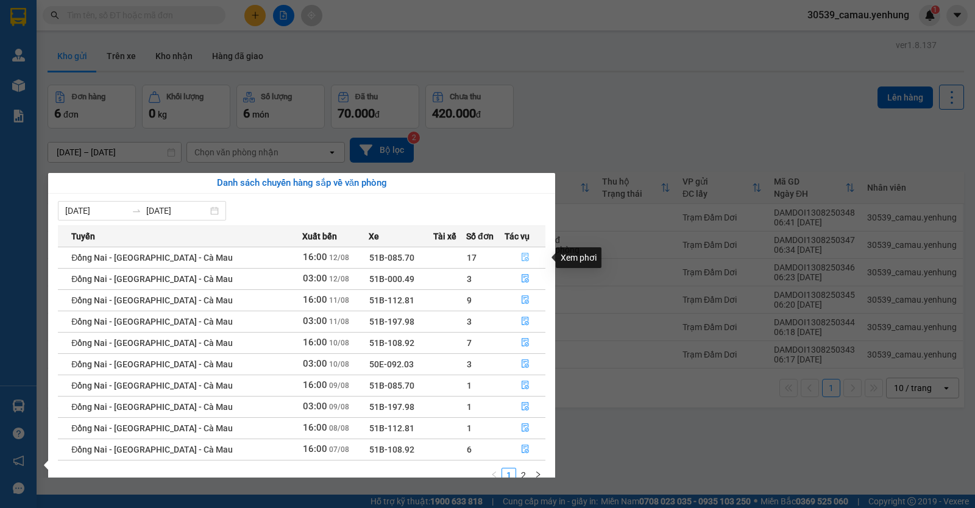
click at [521, 255] on icon "file-done" at bounding box center [524, 257] width 7 height 9
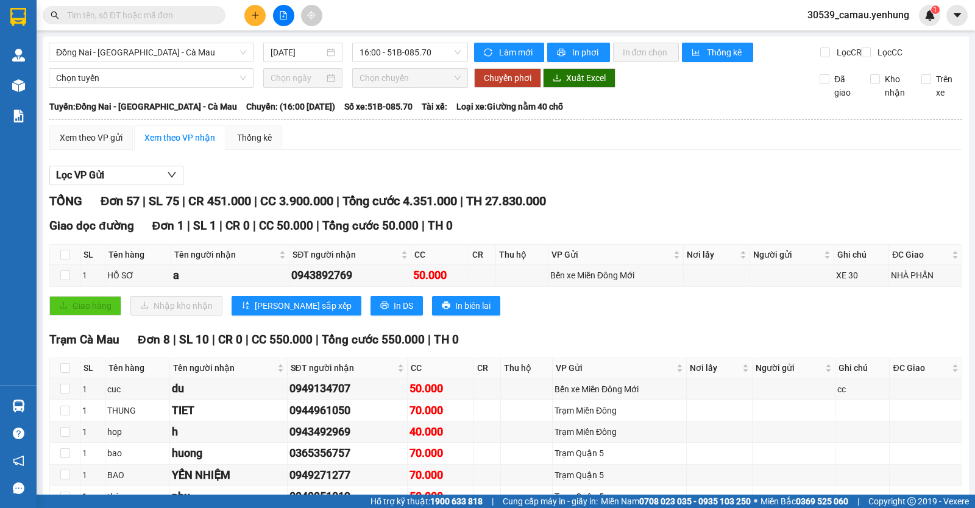
checkbox input "true"
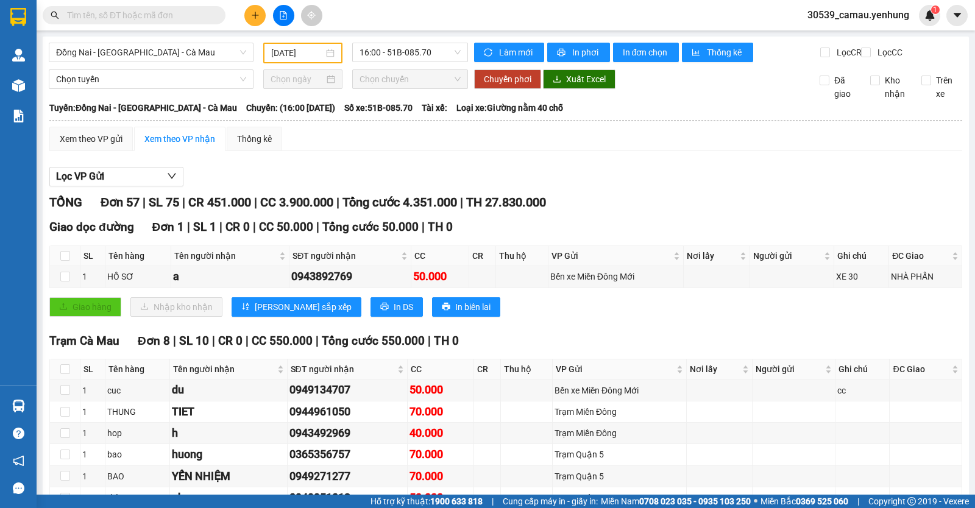
checkbox input "true"
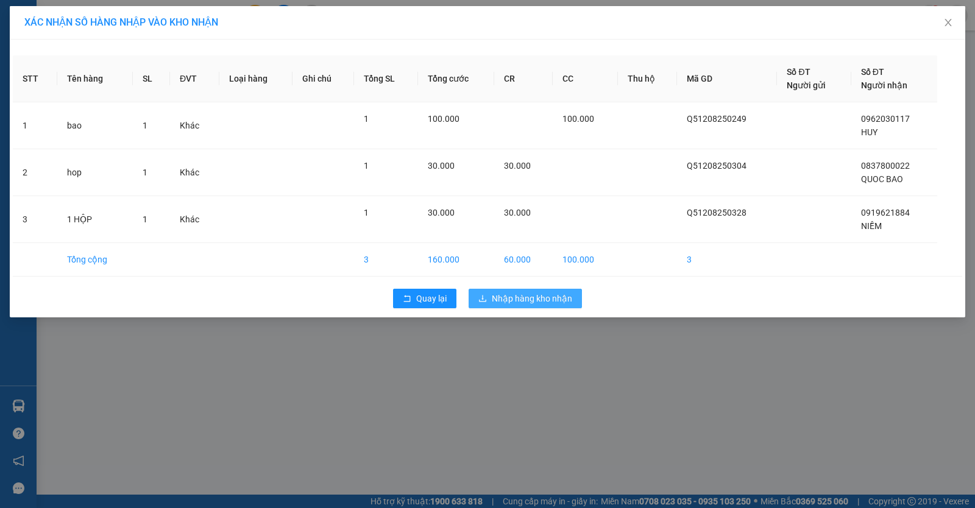
click at [485, 302] on icon "download" at bounding box center [482, 298] width 7 height 7
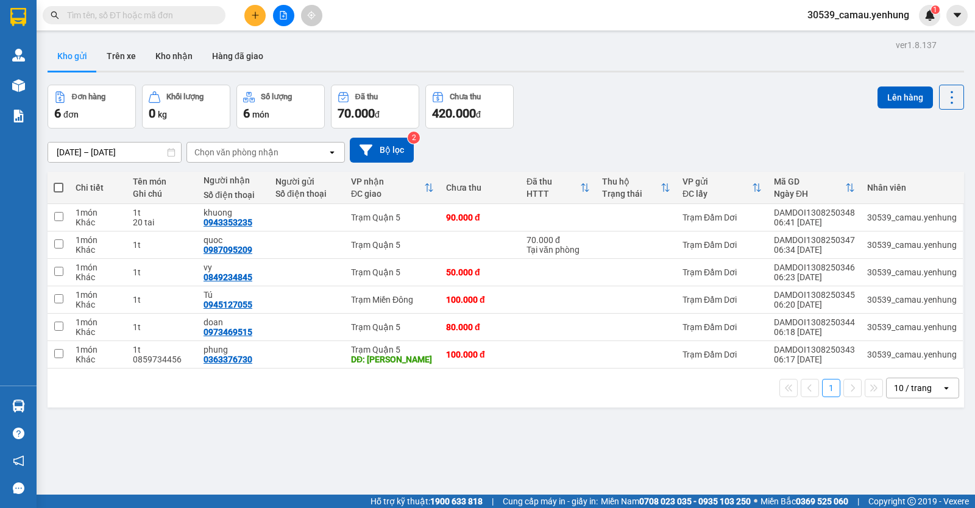
click at [58, 188] on span at bounding box center [59, 188] width 10 height 10
click at [58, 182] on input "checkbox" at bounding box center [58, 182] width 0 height 0
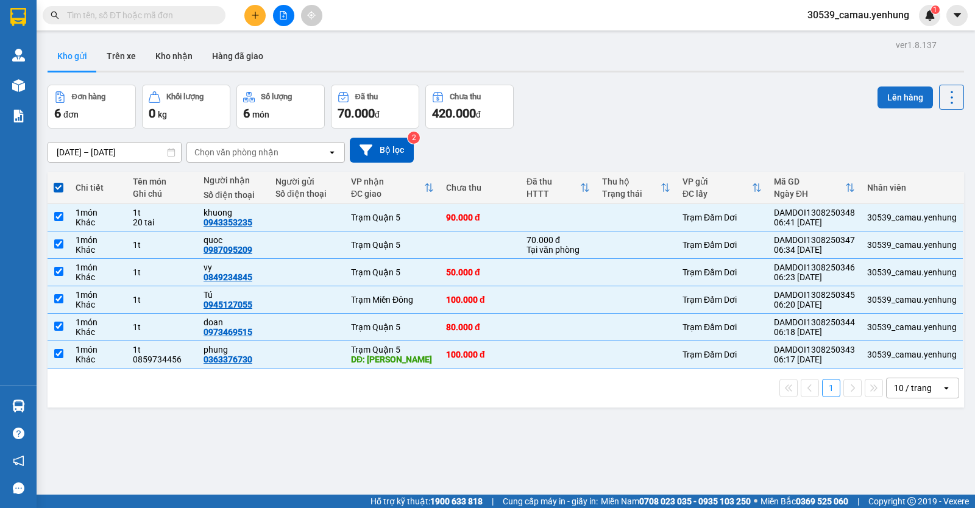
click at [895, 102] on button "Lên hàng" at bounding box center [904, 97] width 55 height 22
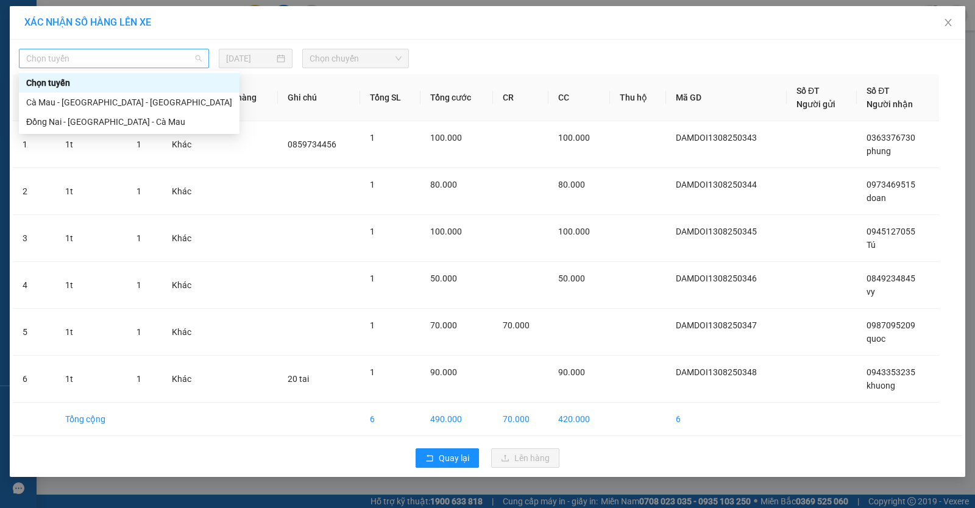
click at [167, 61] on span "Chọn tuyến" at bounding box center [113, 58] width 175 height 18
click at [141, 99] on div "Cà Mau - [GEOGRAPHIC_DATA] - [GEOGRAPHIC_DATA]" at bounding box center [129, 102] width 206 height 13
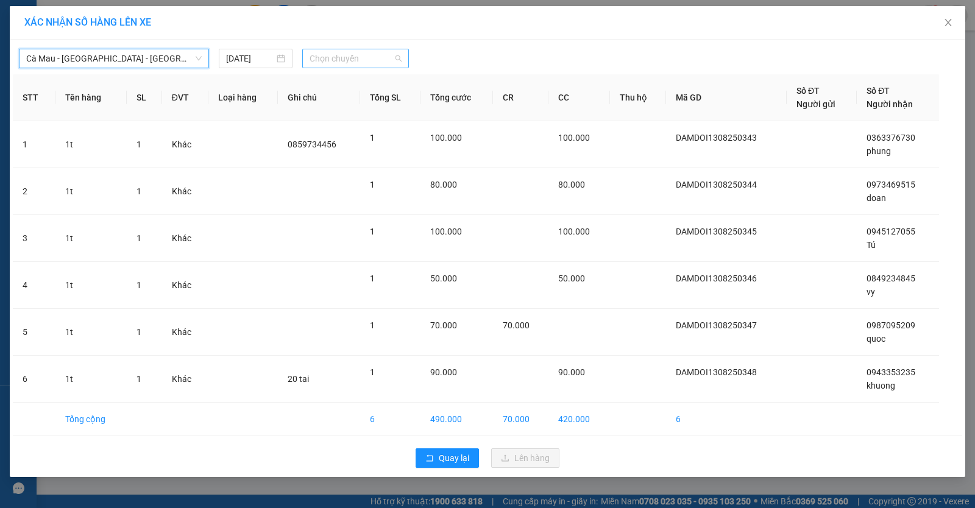
click at [375, 63] on span "Chọn chuyến" at bounding box center [355, 58] width 92 height 18
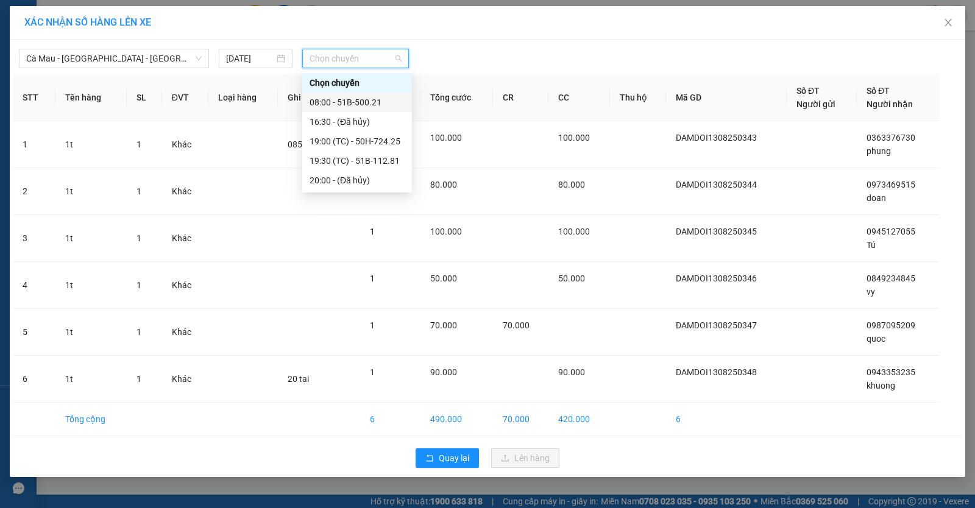
click at [370, 104] on div "08:00 - 51B-500.21" at bounding box center [356, 102] width 95 height 13
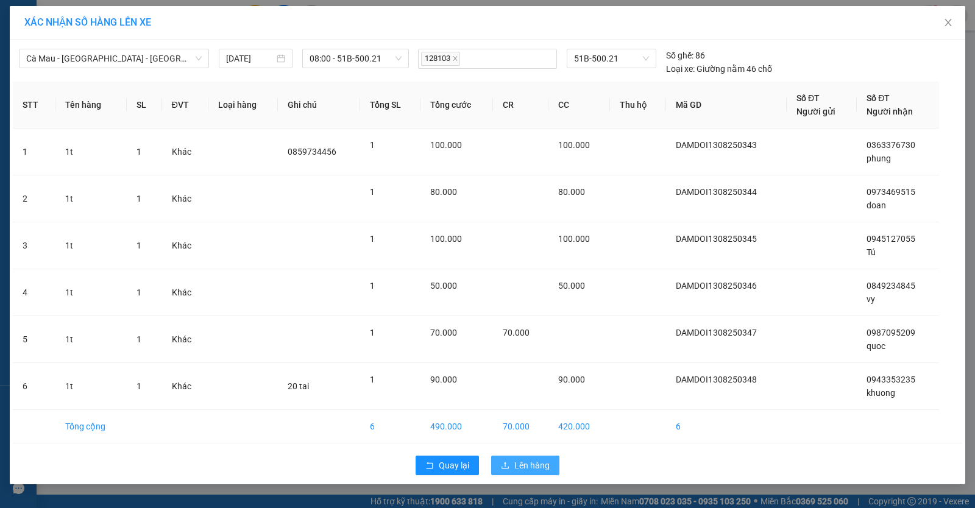
click at [523, 468] on span "Lên hàng" at bounding box center [531, 465] width 35 height 13
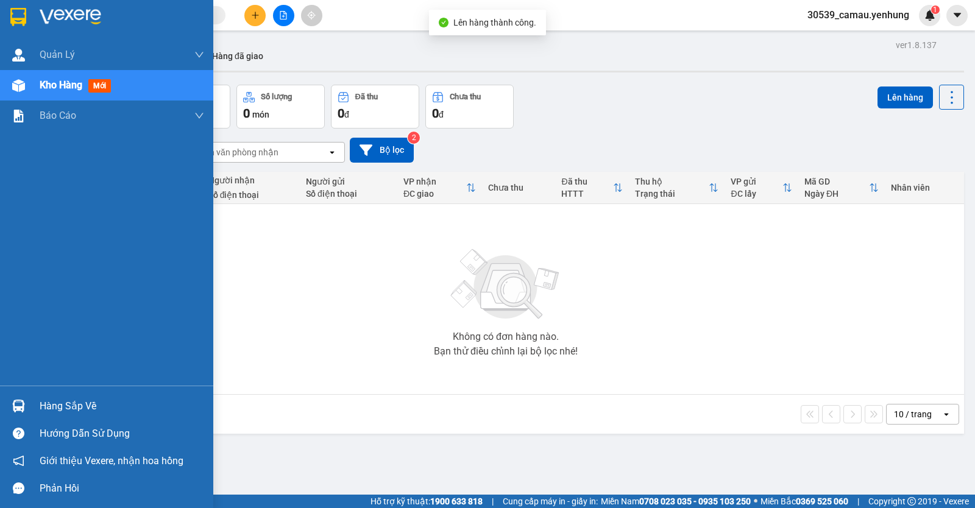
click at [32, 407] on div "Hàng sắp về" at bounding box center [106, 405] width 213 height 27
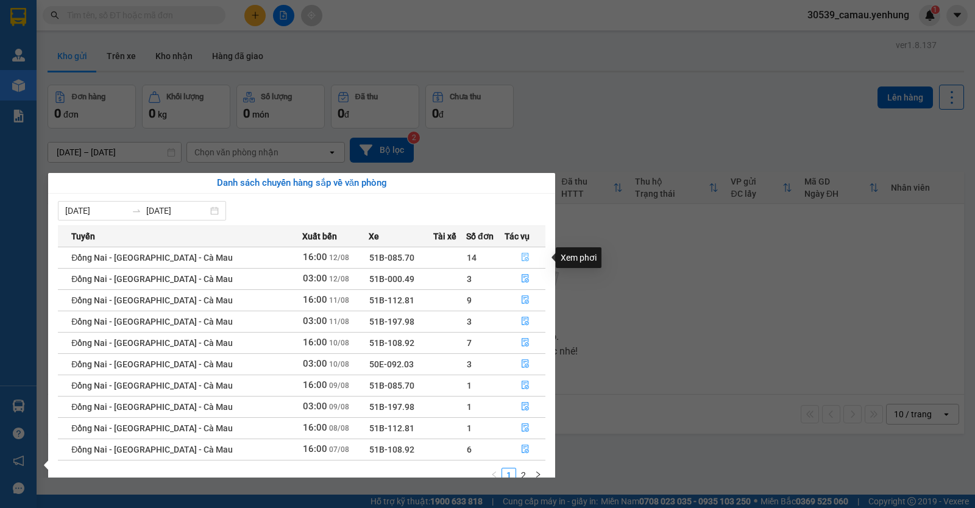
click at [512, 260] on button "button" at bounding box center [525, 257] width 40 height 19
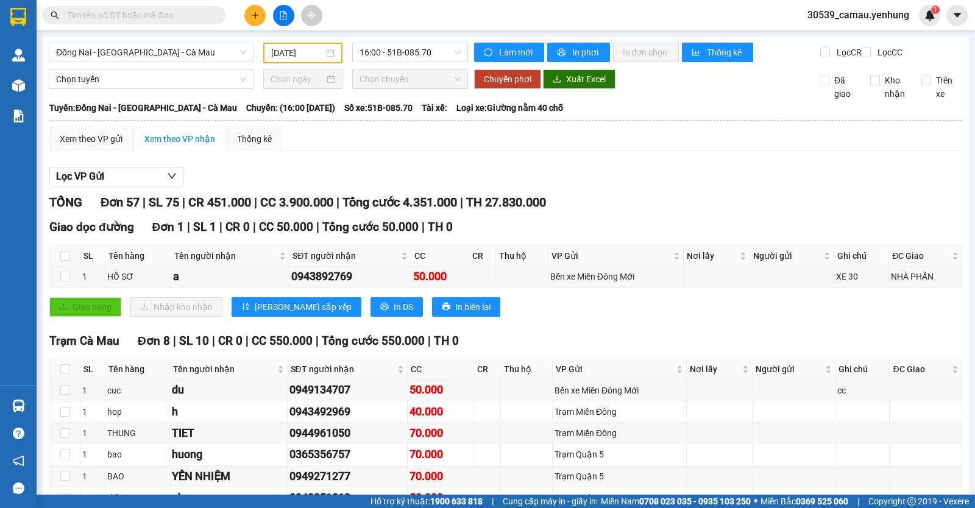
checkbox input "true"
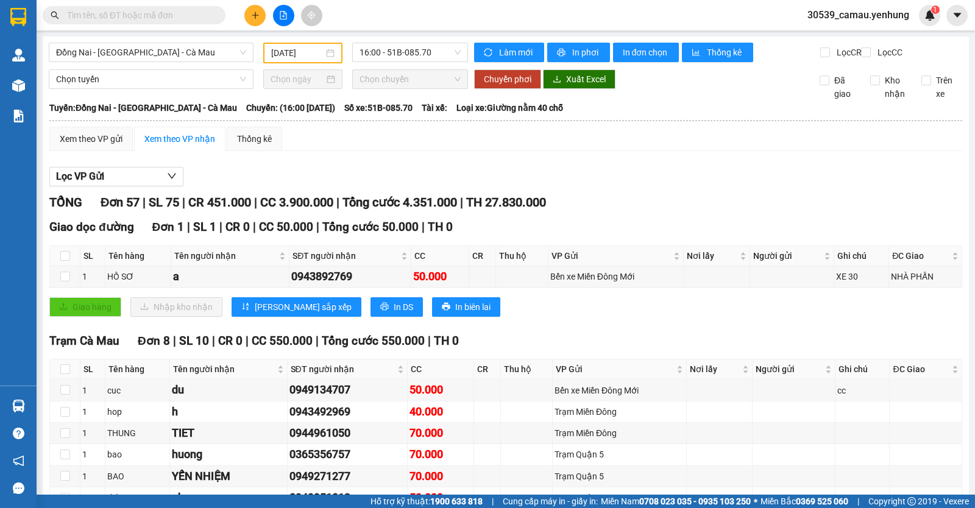
checkbox input "true"
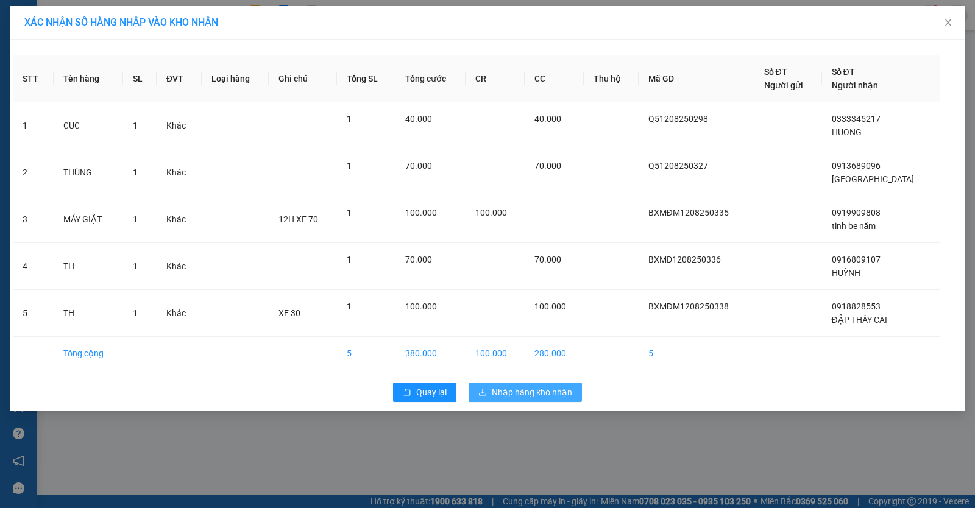
click at [495, 387] on span "Nhập hàng kho nhận" at bounding box center [532, 392] width 80 height 13
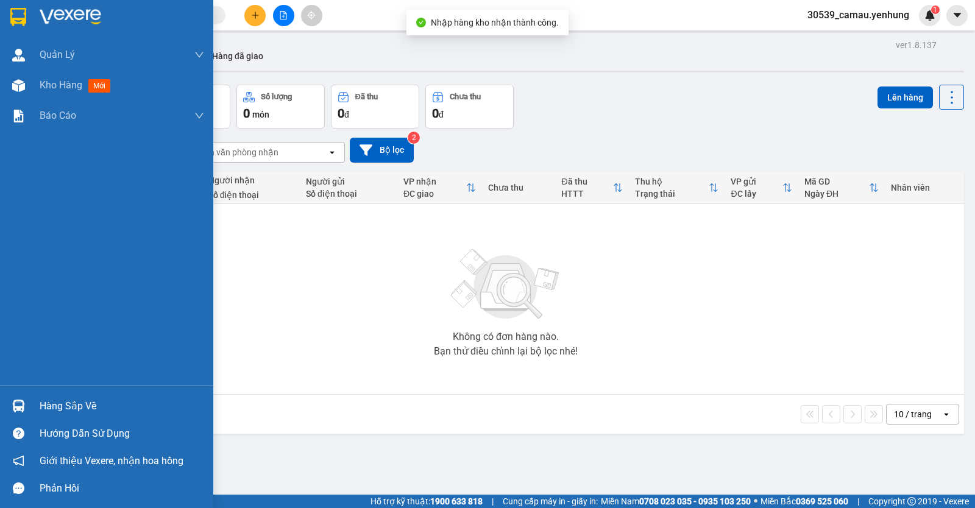
click at [25, 406] on div at bounding box center [18, 405] width 21 height 21
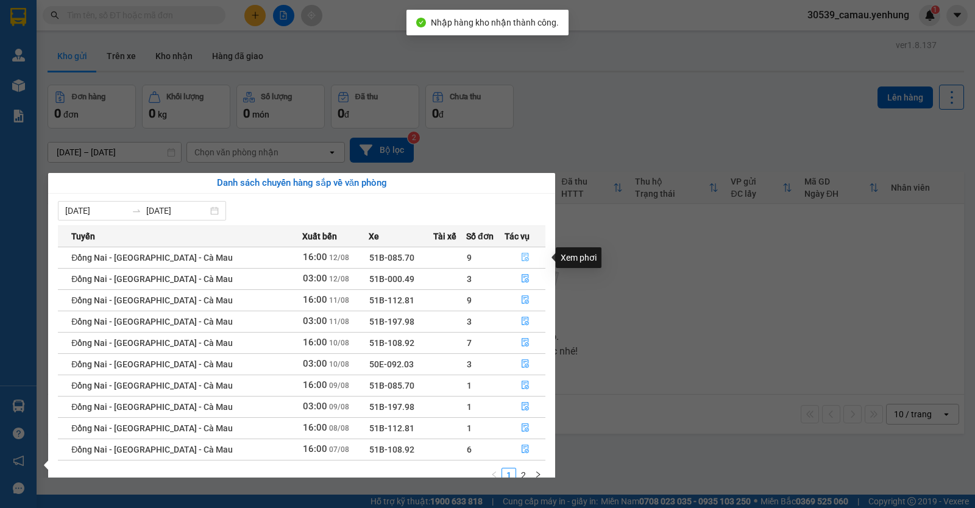
click at [527, 261] on button "button" at bounding box center [525, 257] width 40 height 19
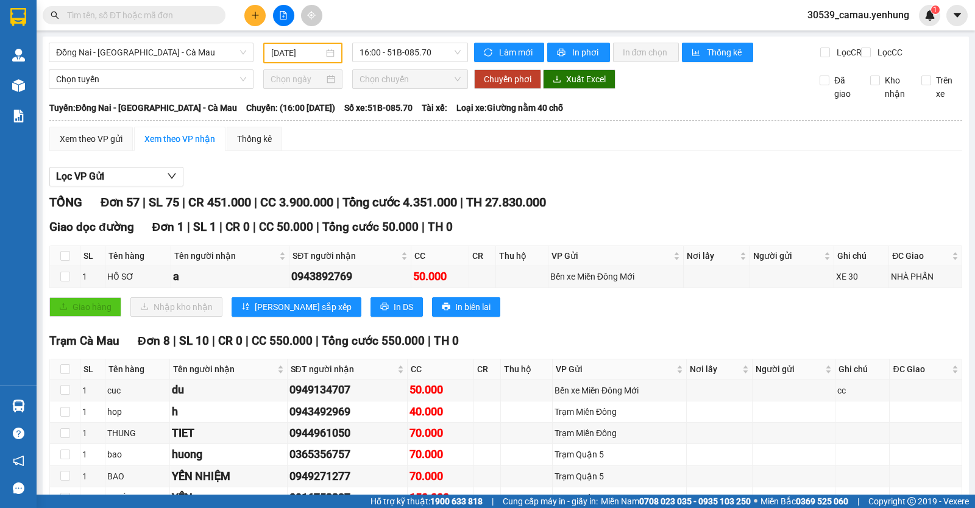
checkbox input "true"
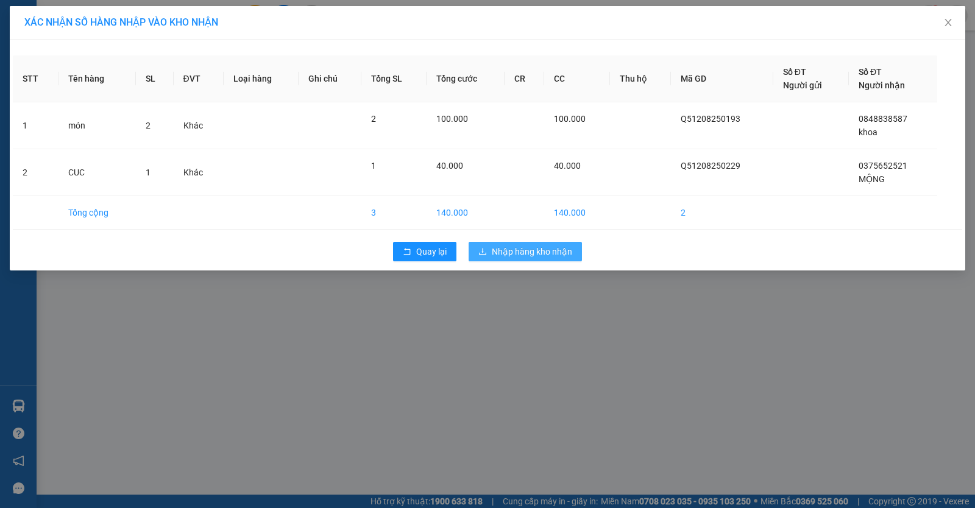
click at [540, 253] on span "Nhập hàng kho nhận" at bounding box center [532, 251] width 80 height 13
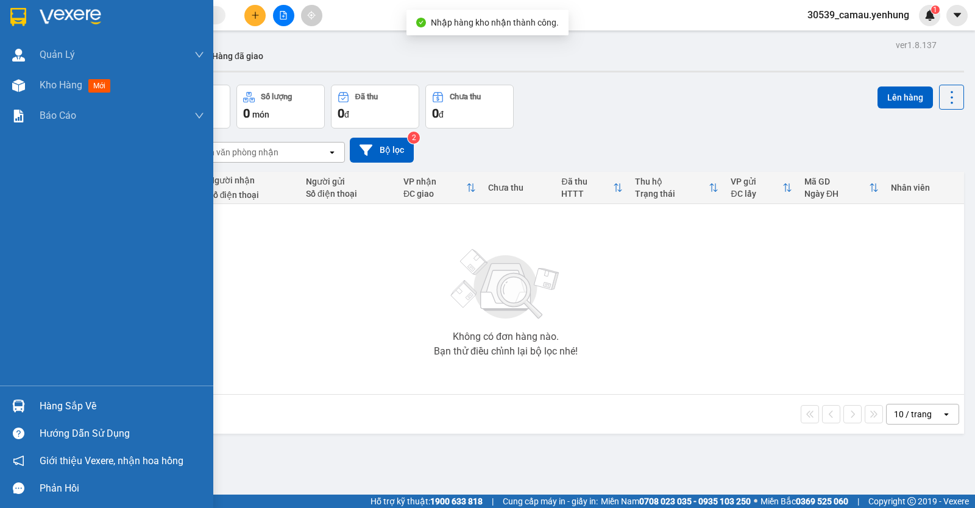
click at [27, 403] on div at bounding box center [18, 405] width 21 height 21
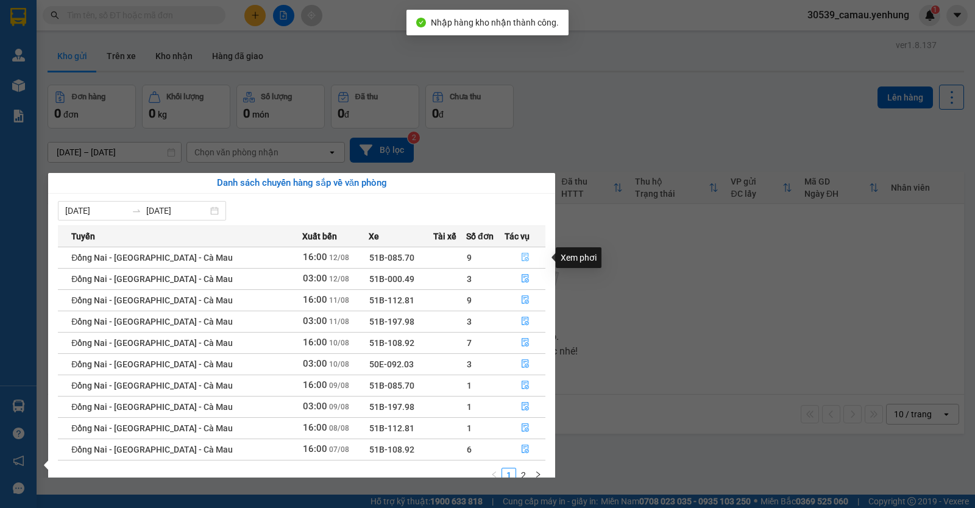
click at [531, 258] on button "button" at bounding box center [525, 257] width 40 height 19
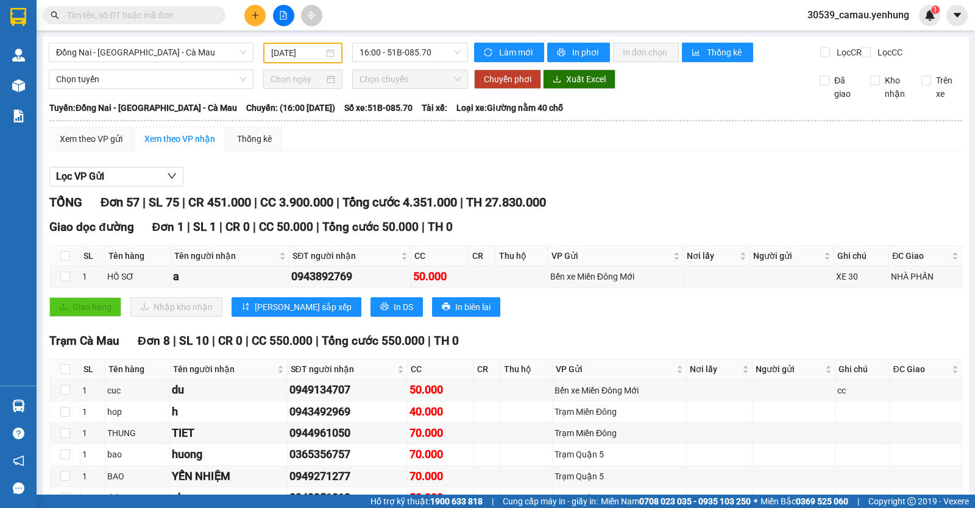
checkbox input "true"
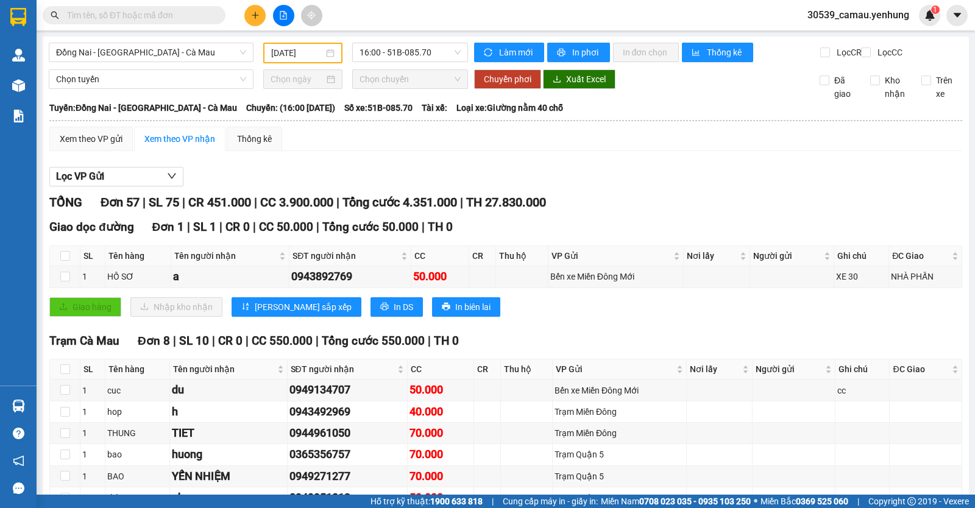
checkbox input "true"
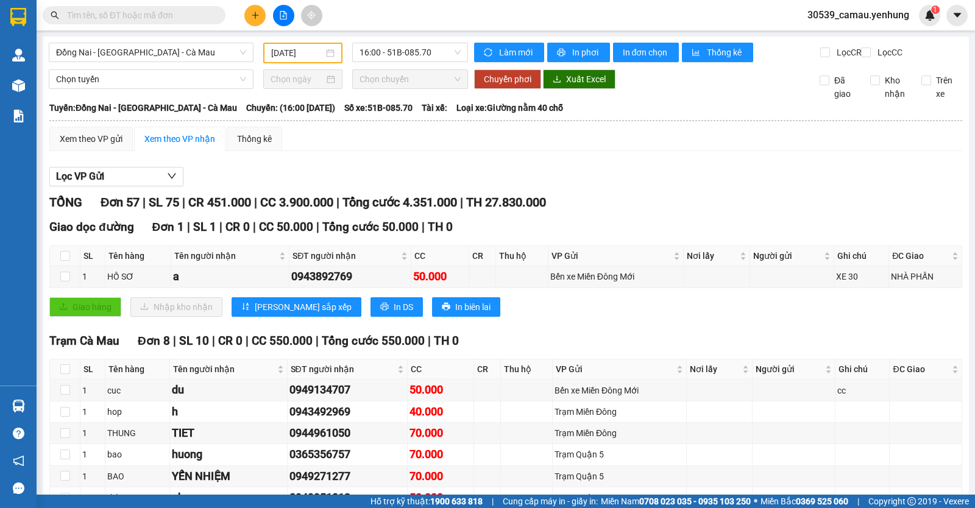
checkbox input "false"
checkbox input "true"
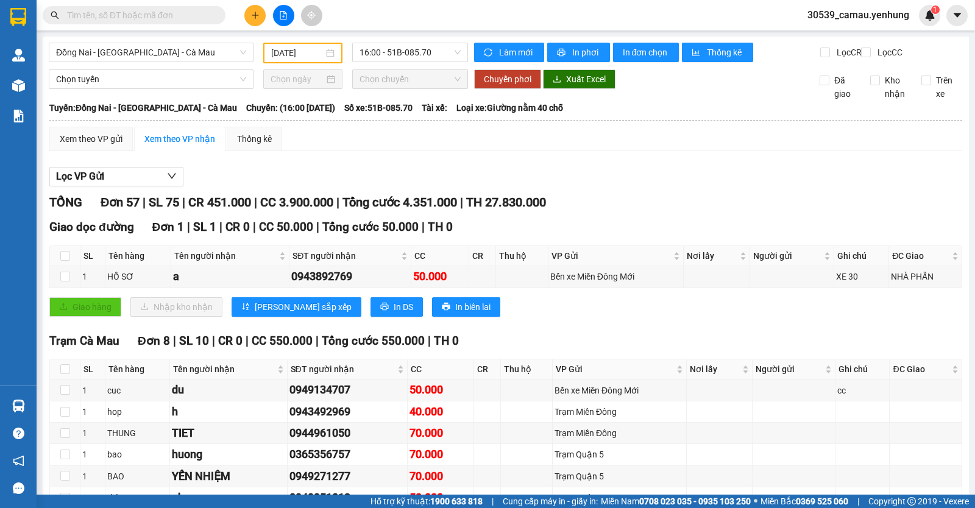
checkbox input "false"
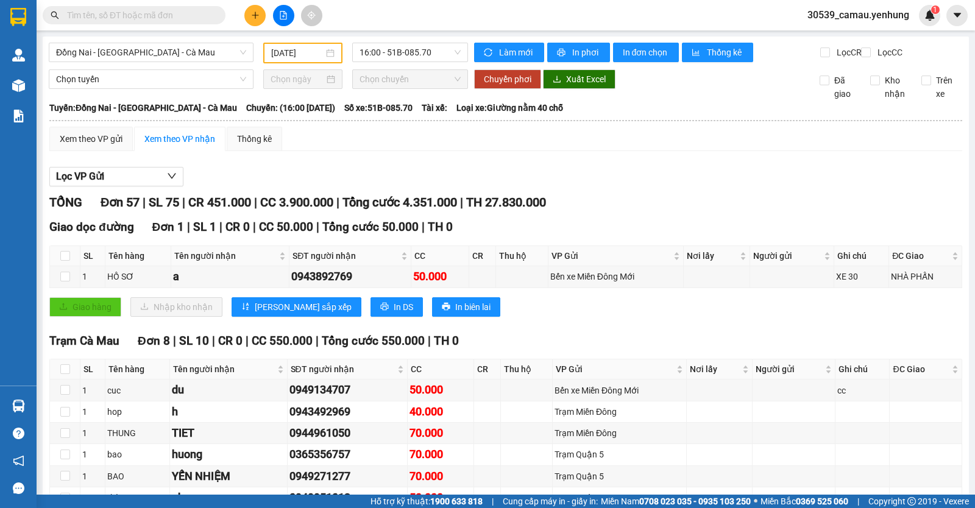
checkbox input "false"
checkbox input "true"
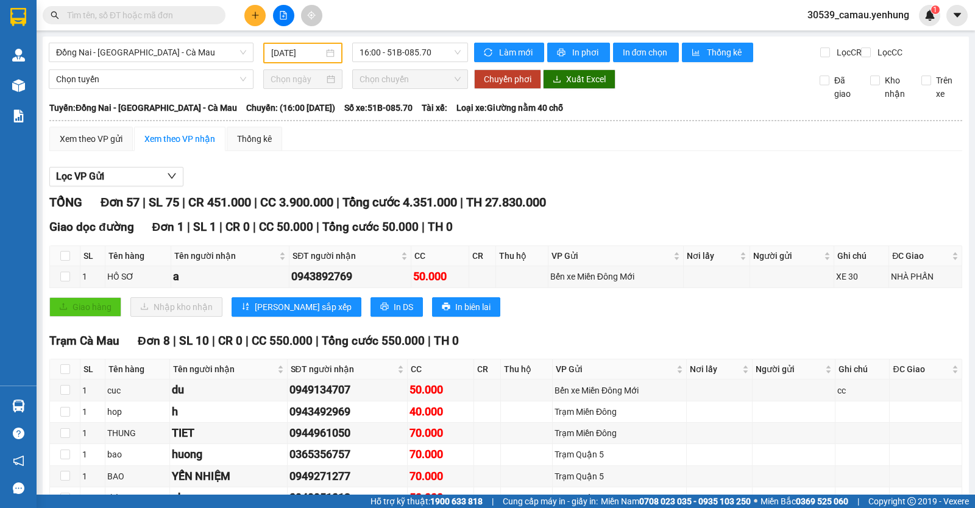
checkbox input "false"
